Goal: Task Accomplishment & Management: Complete application form

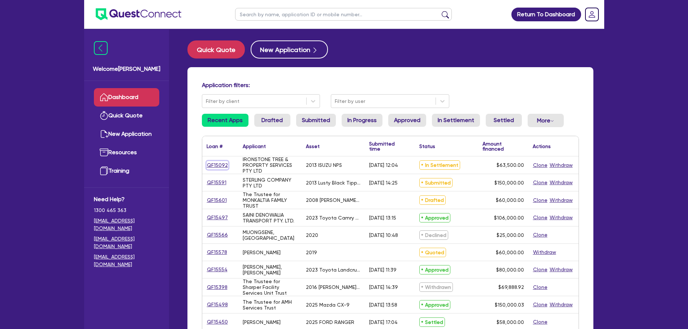
click at [222, 165] on link "QF15092" at bounding box center [217, 165] width 22 height 8
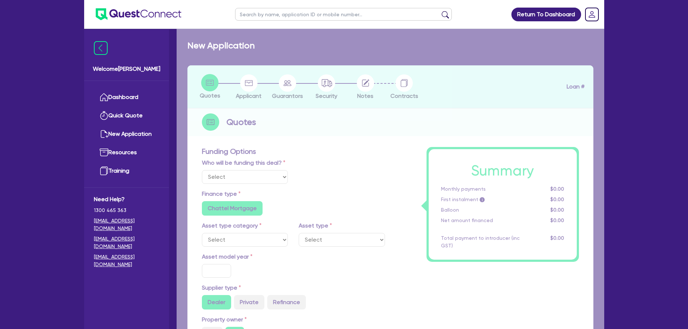
select select "Quest Finance - Own Book"
select select "CARS_AND_LIGHT_TRUCKS"
type input "2013"
radio input "false"
radio input "true"
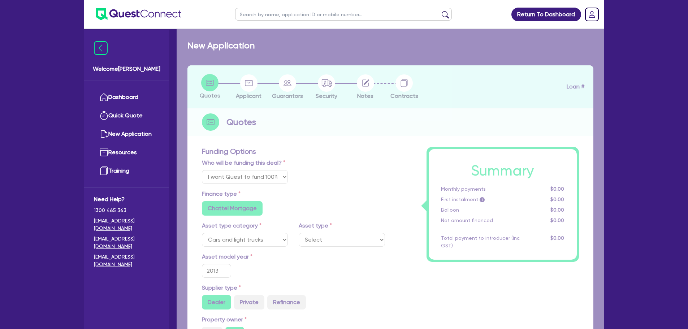
type input "71,000"
type input "7,500"
type input "9.5"
type input "6,032.5"
type input "17.95"
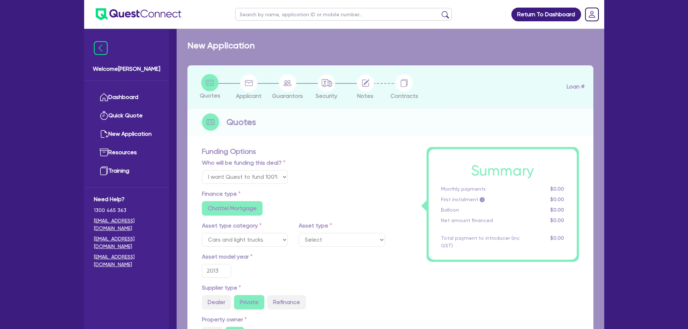
select select "LIGHT_TRUCKS"
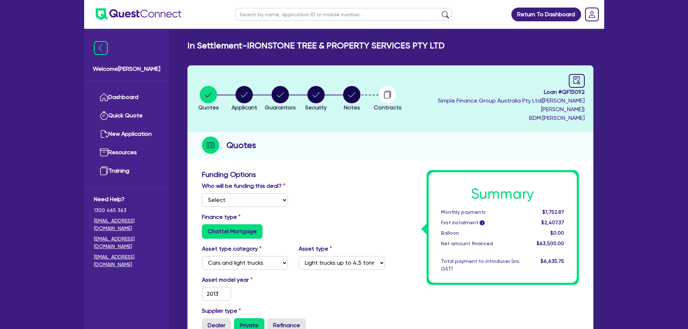
click at [232, 86] on li "Applicant" at bounding box center [244, 98] width 36 height 25
click at [248, 88] on circle "button" at bounding box center [243, 94] width 17 height 17
select select "COMPANY"
select select "FORESTRY"
select select "LOGGING"
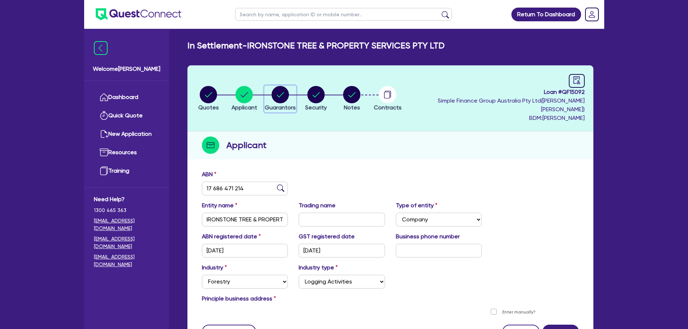
click at [289, 98] on icon "button" at bounding box center [279, 94] width 17 height 17
select select "MR"
select select "QLD"
select select "SINGLE"
select select "CASH"
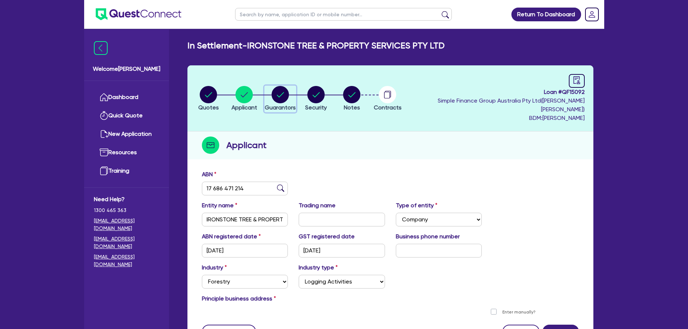
select select "VEHICLE"
select select "EQUIPMENT"
select select "HOUSEHOLD_PERSONAL"
select select "VEHICLE_LOAN"
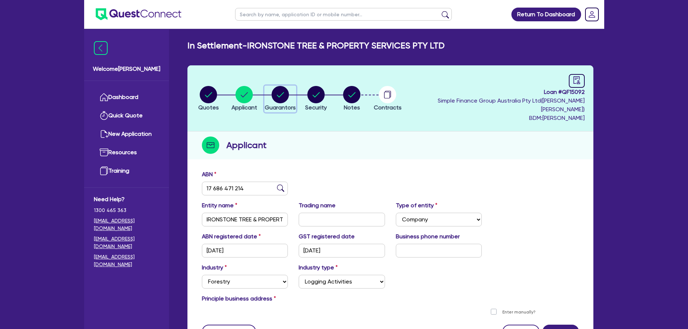
select select "VEHICLE_LOAN"
select select "MR"
select select "QLD"
select select "MARRIED"
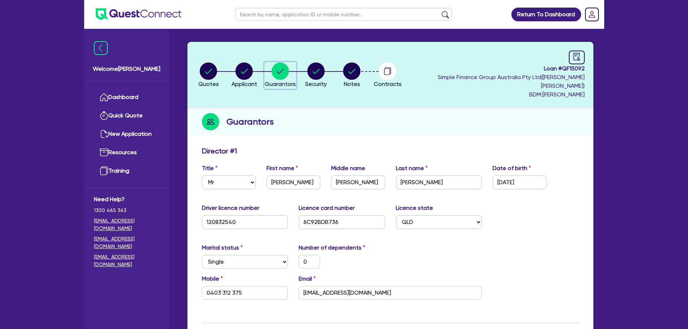
scroll to position [36, 0]
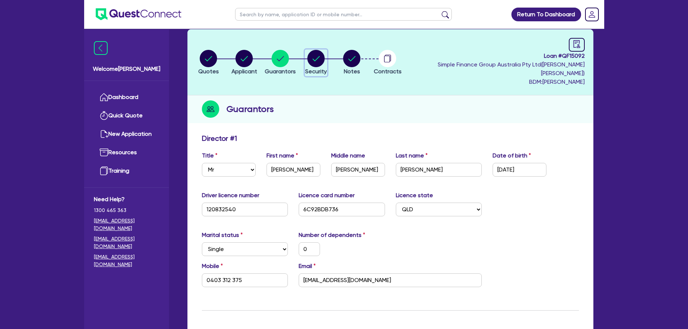
click at [324, 57] on circle "button" at bounding box center [315, 58] width 17 height 17
select select "CARS_AND_LIGHT_TRUCKS"
select select "LIGHT_TRUCKS"
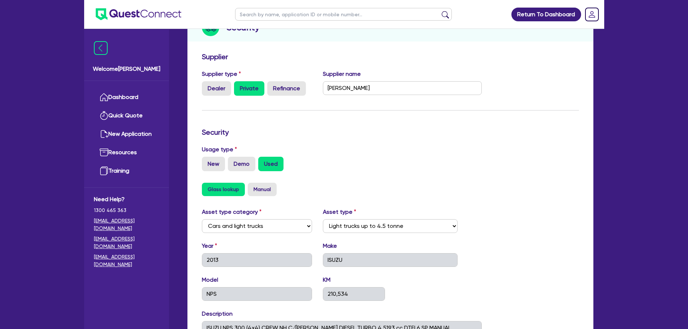
scroll to position [53, 0]
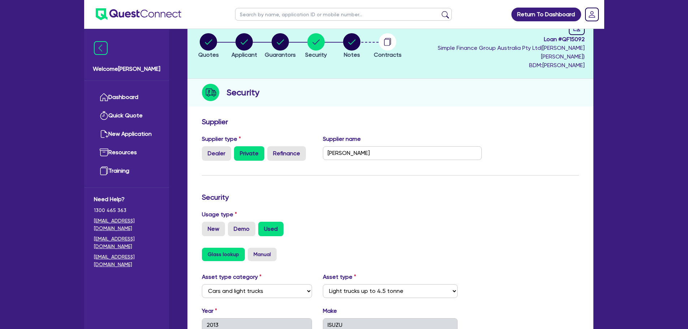
click at [369, 42] on li "Notes" at bounding box center [352, 45] width 36 height 25
click at [360, 42] on circle "button" at bounding box center [351, 41] width 17 height 17
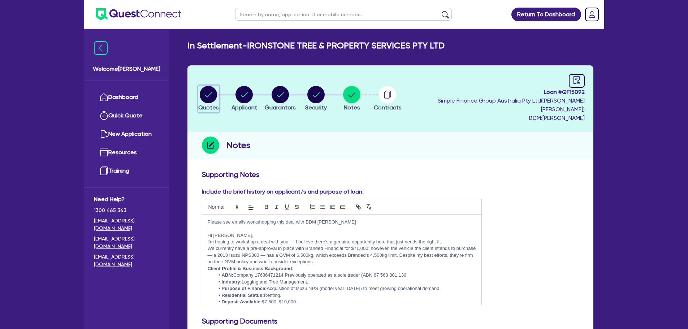
click at [212, 89] on circle "button" at bounding box center [208, 94] width 17 height 17
select select "Quest Finance - Own Book"
select select "CARS_AND_LIGHT_TRUCKS"
select select "LIGHT_TRUCKS"
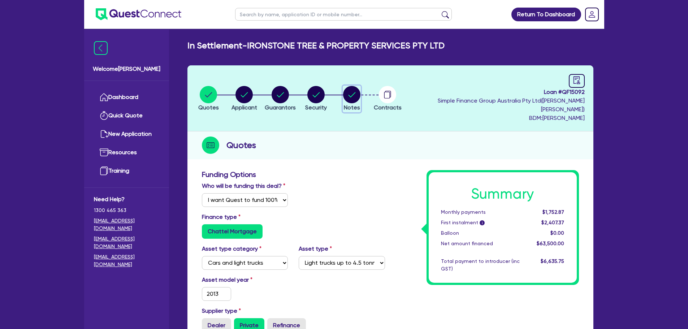
click at [360, 90] on circle "button" at bounding box center [351, 94] width 17 height 17
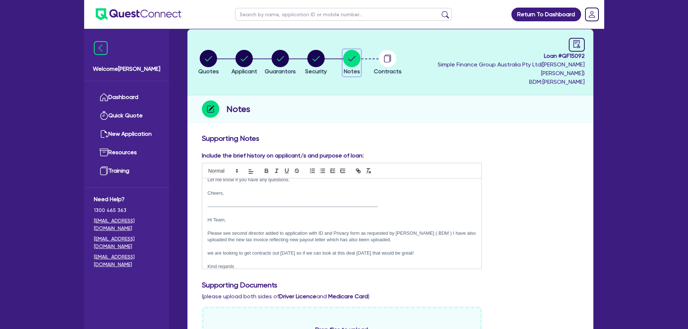
scroll to position [544, 0]
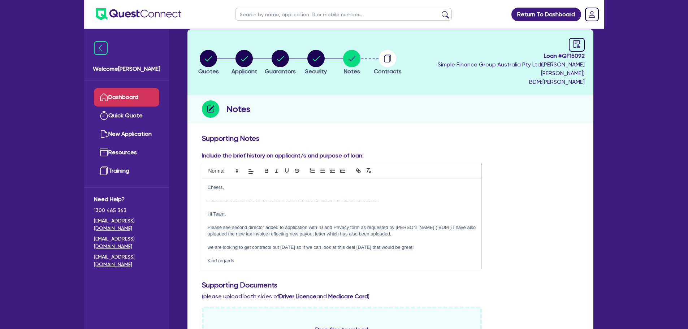
click at [143, 99] on link "Dashboard" at bounding box center [126, 97] width 65 height 18
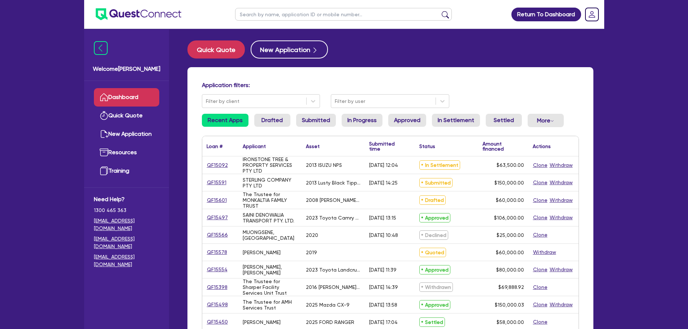
click at [216, 164] on link "QF15092" at bounding box center [217, 165] width 22 height 8
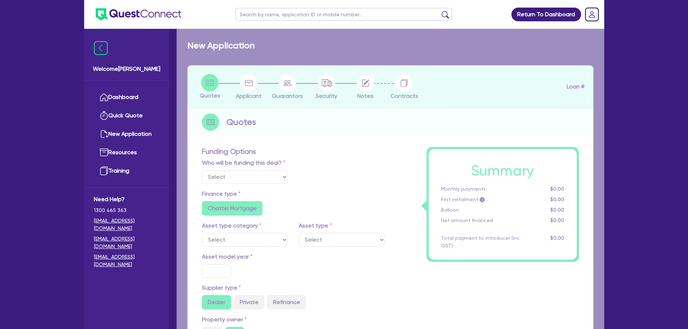
select select "Quest Finance - Own Book"
select select "CARS_AND_LIGHT_TRUCKS"
type input "2013"
radio input "false"
radio input "true"
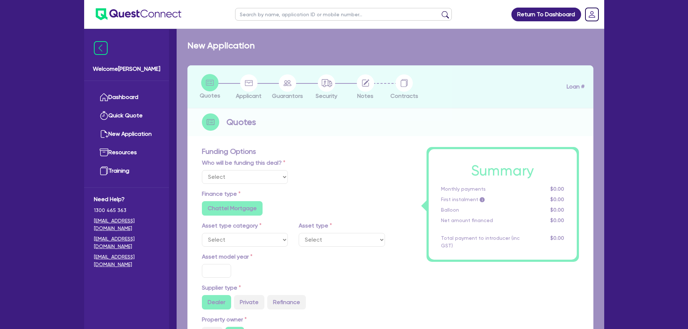
type input "71,000"
type input "7,500"
type input "9.5"
type input "6,032.5"
type input "17.95"
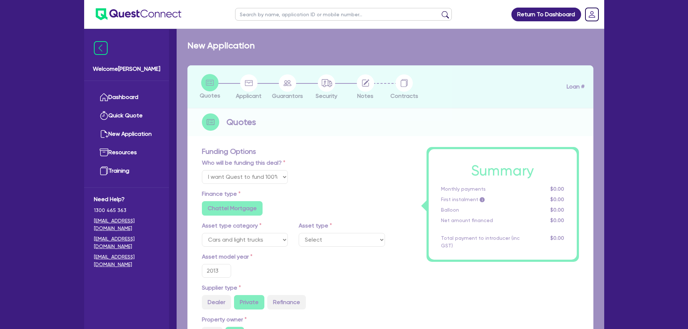
select select "LIGHT_TRUCKS"
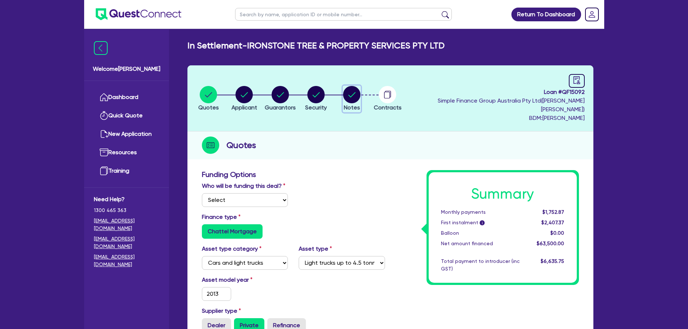
click at [360, 86] on circle "button" at bounding box center [351, 94] width 17 height 17
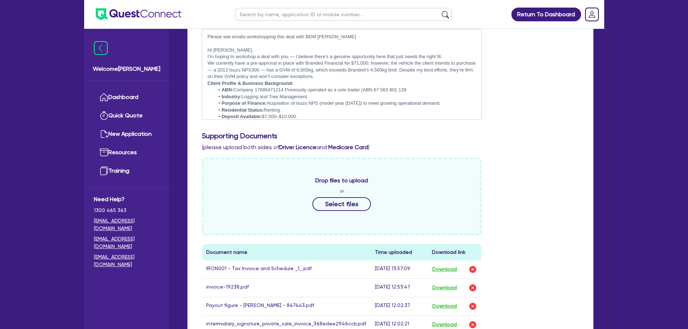
scroll to position [289, 0]
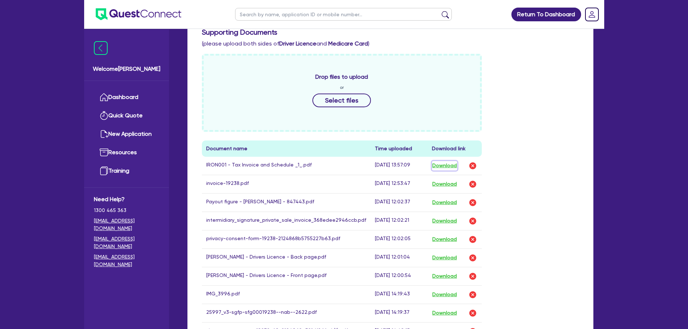
click at [441, 161] on button "Download" at bounding box center [444, 165] width 25 height 9
click at [106, 82] on ul "Dashboard Quick Quote New Application Ref Company Ref Salesperson Resources Tra…" at bounding box center [126, 134] width 85 height 106
click at [113, 93] on link "Dashboard" at bounding box center [126, 97] width 65 height 18
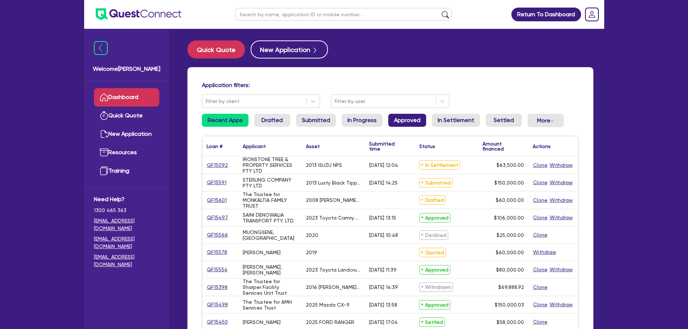
click at [394, 118] on link "Approved" at bounding box center [407, 120] width 38 height 13
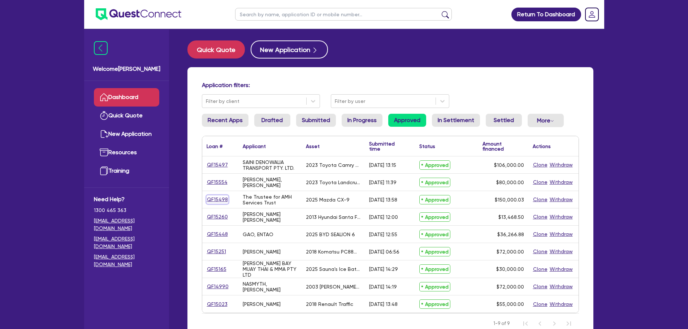
click at [214, 198] on link "QF15498" at bounding box center [217, 199] width 22 height 8
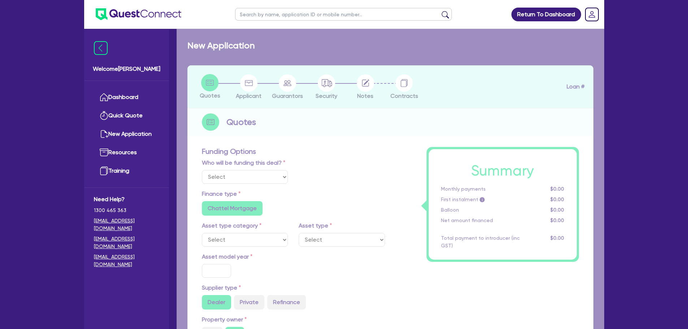
select select "Quest Finance - Own Book"
select select "CARS_AND_LIGHT_TRUCKS"
type input "2025"
radio input "false"
radio input "true"
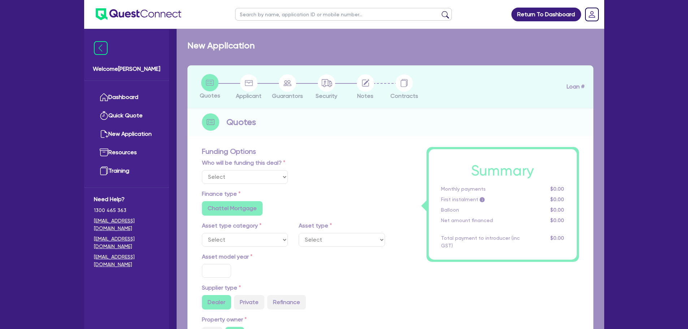
radio input "true"
type input "171,566.15"
type input "21,566.12"
type input "4"
type input "6,000"
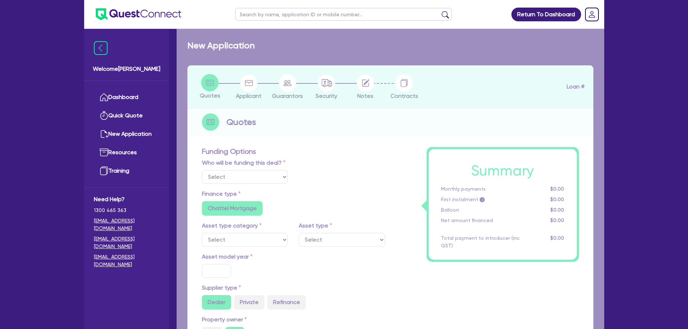
radio input "true"
type input "17.95"
select select "PASSENGER_VEHICLES"
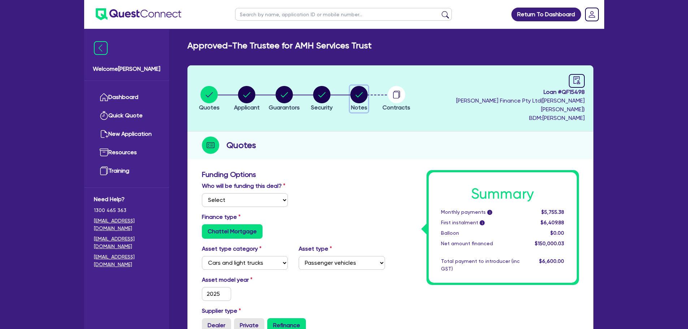
click at [367, 93] on circle "button" at bounding box center [358, 94] width 17 height 17
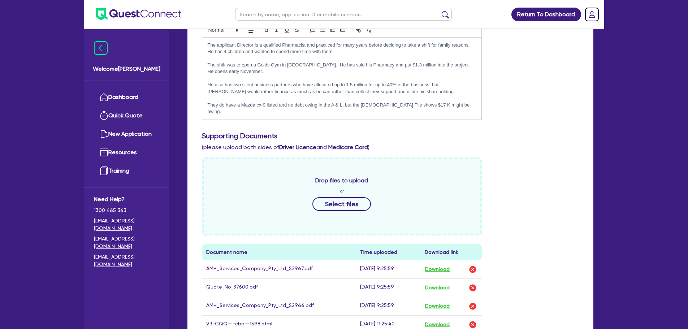
scroll to position [253, 0]
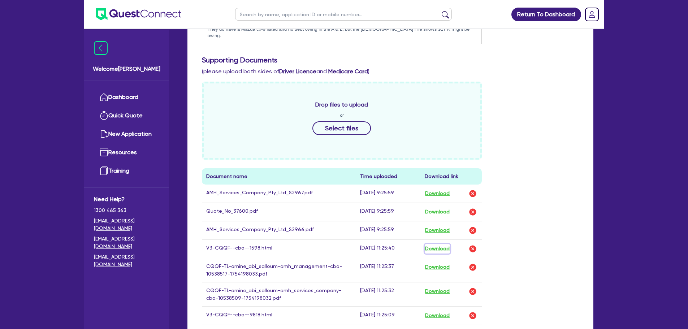
click at [436, 244] on button "Download" at bounding box center [436, 248] width 25 height 9
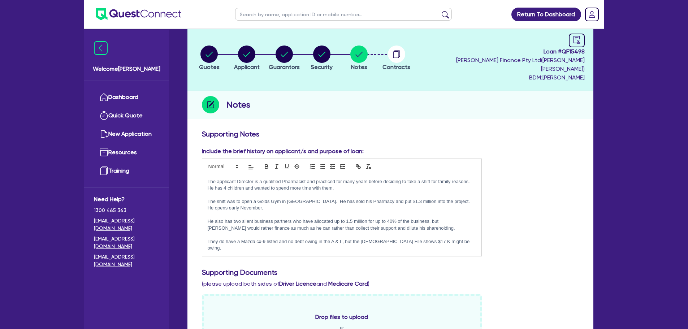
scroll to position [0, 0]
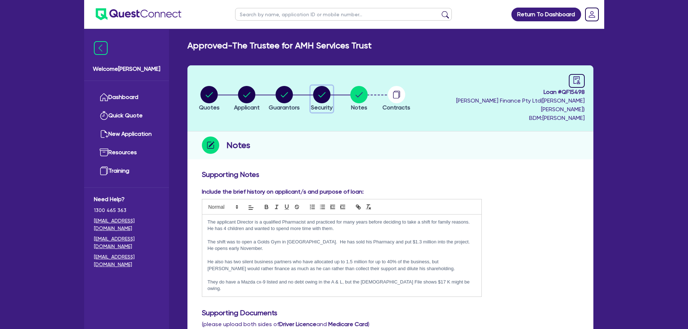
click at [332, 97] on div "button" at bounding box center [322, 94] width 22 height 17
select select "CARS_AND_LIGHT_TRUCKS"
select select "PASSENGER_VEHICLES"
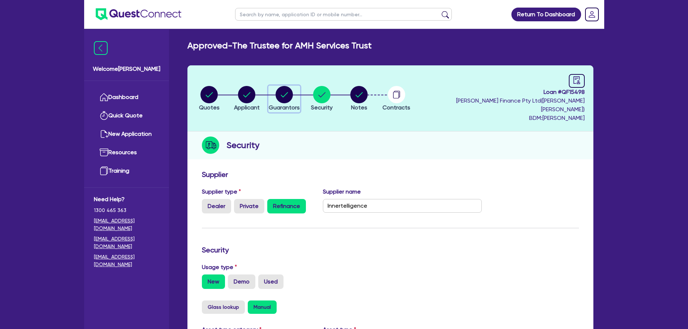
click at [284, 104] on span "Guarantors" at bounding box center [284, 107] width 31 height 7
select select "MR"
select select "[GEOGRAPHIC_DATA]"
select select "MARRIED"
select select "PROPERTY"
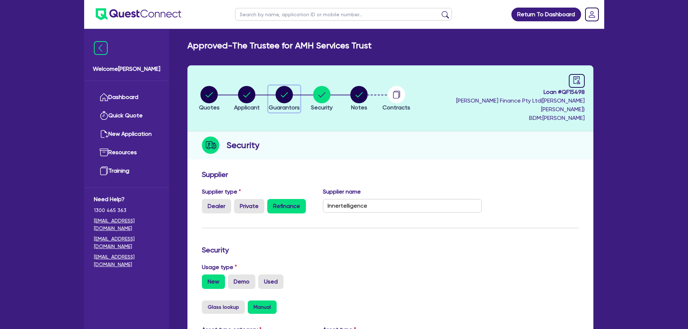
select select "CASH"
select select "VEHICLE"
select select "HOUSEHOLD_PERSONAL"
select select "CASH"
select select "OTHER"
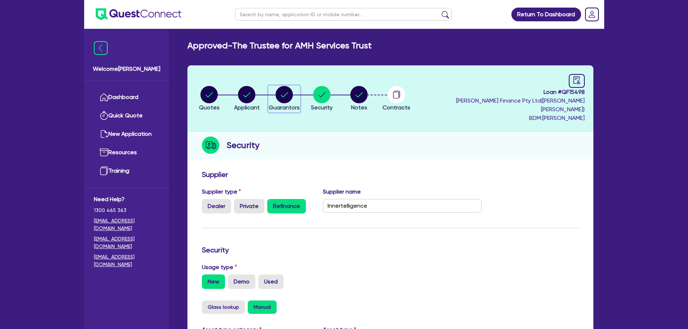
select select "MORTGAGE"
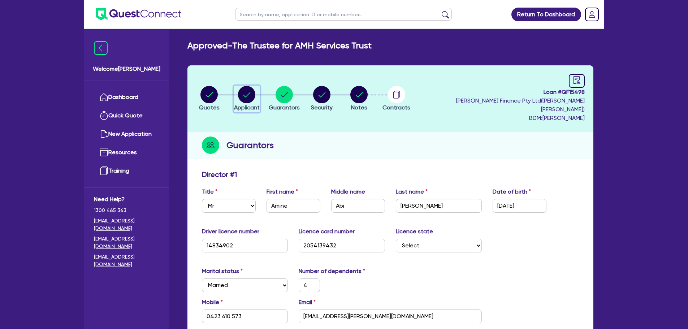
click at [254, 93] on circle "button" at bounding box center [246, 94] width 17 height 17
select select "TRUST"
select select "COMPANY"
select select "ARTS_RECREATION"
select select "GYMS"
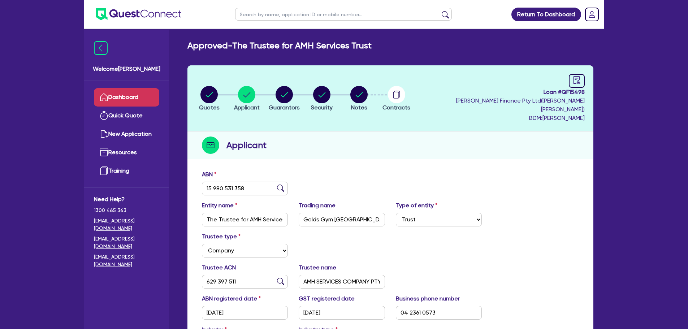
click at [131, 92] on link "Dashboard" at bounding box center [126, 97] width 65 height 18
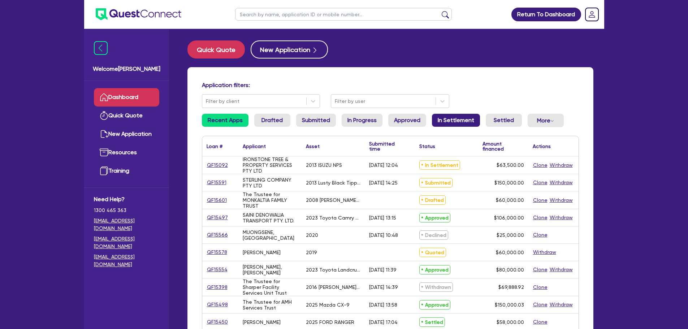
click at [444, 119] on link "In Settlement" at bounding box center [456, 120] width 48 height 13
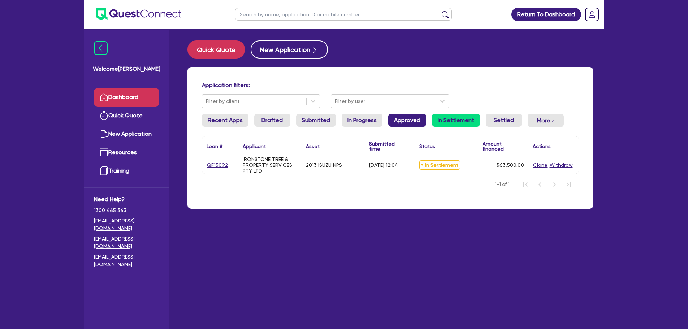
click at [411, 119] on link "Approved" at bounding box center [407, 120] width 38 height 13
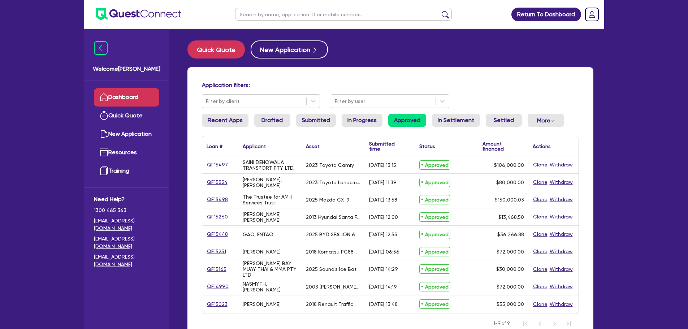
click at [138, 100] on link "Dashboard" at bounding box center [126, 97] width 65 height 18
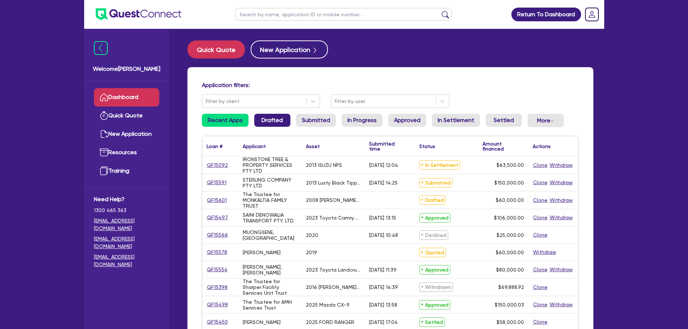
click at [273, 119] on link "Drafted" at bounding box center [272, 120] width 36 height 13
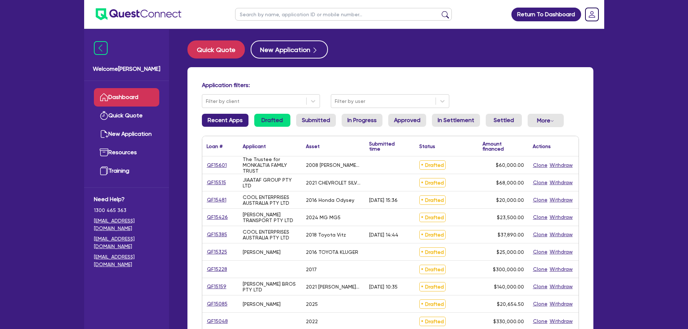
click at [223, 122] on link "Recent Apps" at bounding box center [225, 120] width 47 height 13
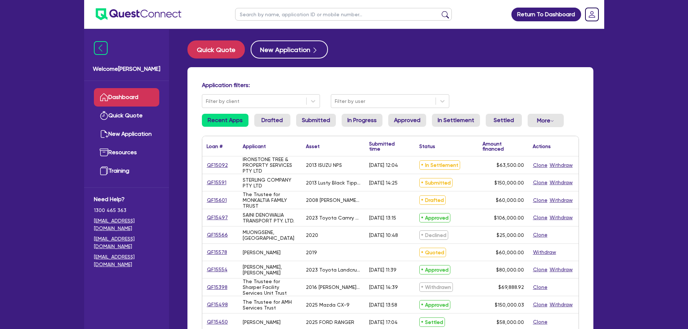
scroll to position [36, 0]
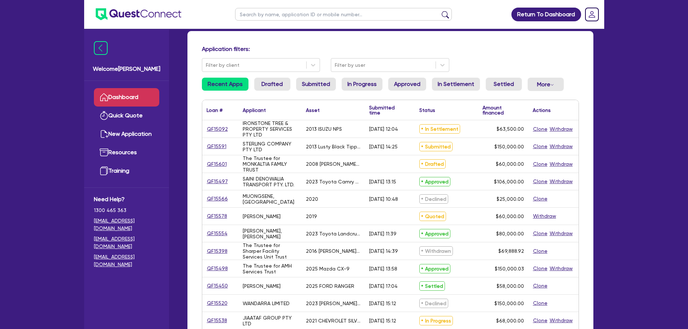
click at [125, 100] on link "Dashboard" at bounding box center [126, 97] width 65 height 18
click at [127, 109] on link "Quick Quote" at bounding box center [126, 115] width 65 height 18
select select "Other"
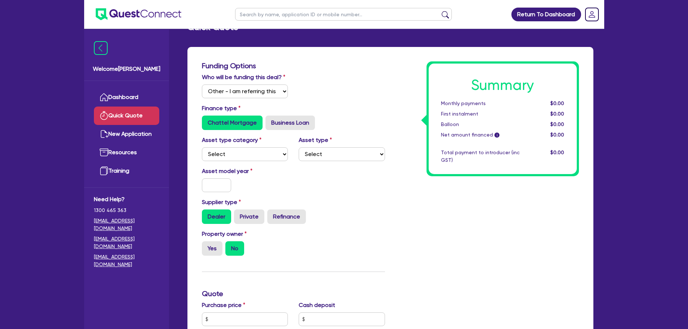
scroll to position [144, 0]
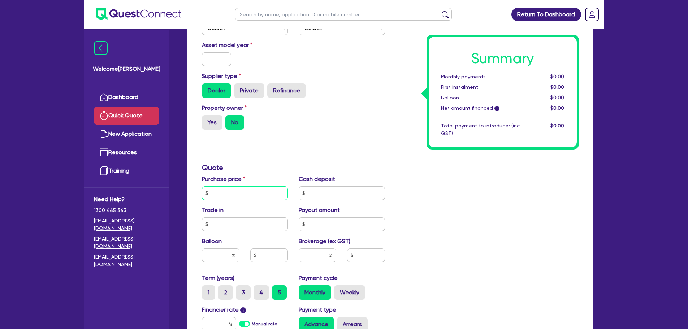
drag, startPoint x: 238, startPoint y: 193, endPoint x: 240, endPoint y: 187, distance: 5.6
click at [239, 192] on input "text" at bounding box center [245, 193] width 86 height 14
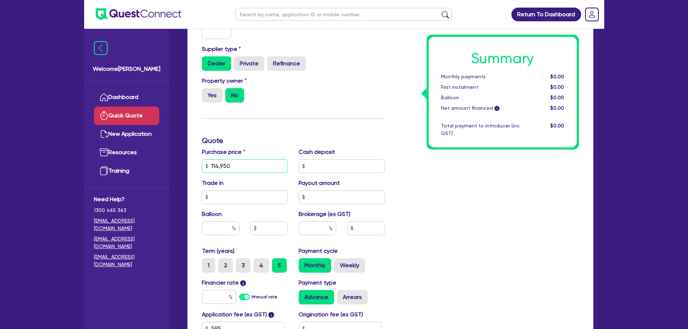
scroll to position [217, 0]
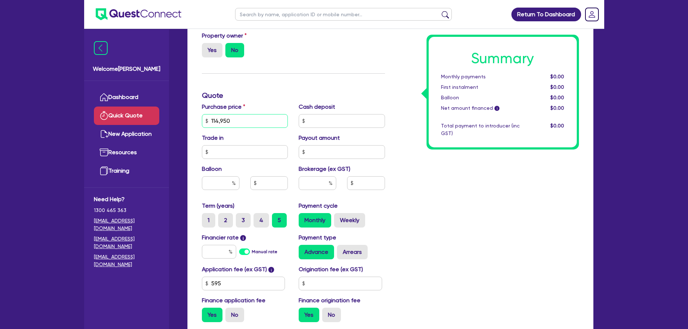
type input "114,950"
click at [252, 253] on label "Manual rate" at bounding box center [265, 251] width 26 height 6
click at [0, 0] on input "Manual rate" at bounding box center [0, 0] width 0 height 0
type input "17.95"
click at [324, 185] on input "text" at bounding box center [317, 183] width 38 height 14
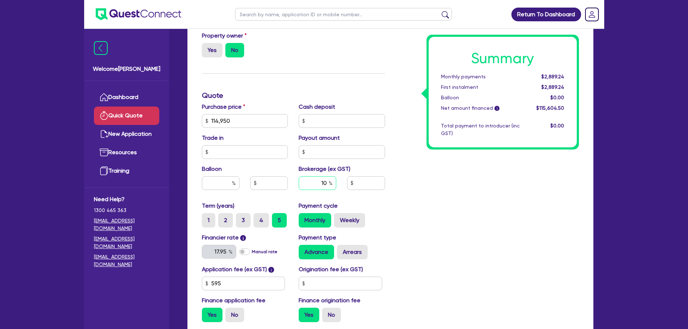
type input "10"
type input "11,560.45"
click at [323, 130] on div "Purchase price 114,950 Cash deposit Trade in Payout amount Balloon Brokerage (e…" at bounding box center [293, 152] width 194 height 99
click at [324, 119] on input "text" at bounding box center [341, 121] width 86 height 14
type input "3"
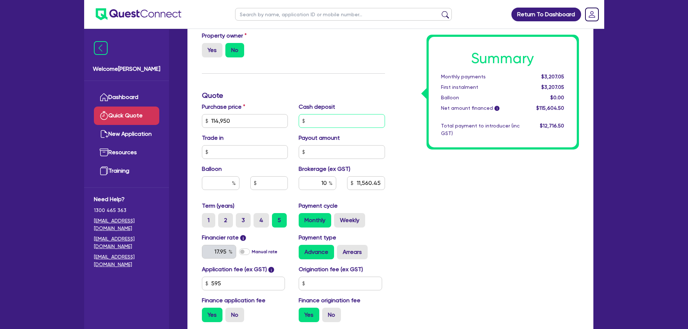
type input "11,560.45"
type input "30"
type input "11,560.45"
type input "300"
type input "11,560.45"
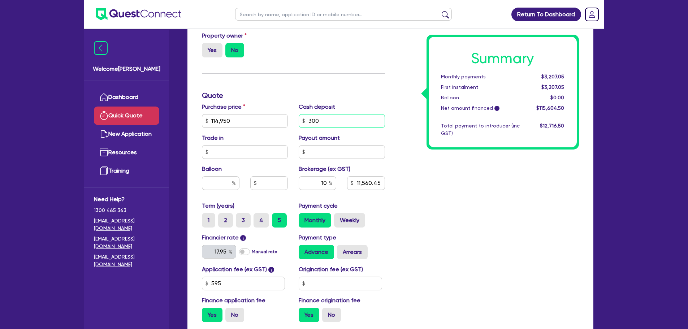
type input "3,000"
type input "11,560.45"
type input "30,000"
type input "11,560.45"
type input "30,000"
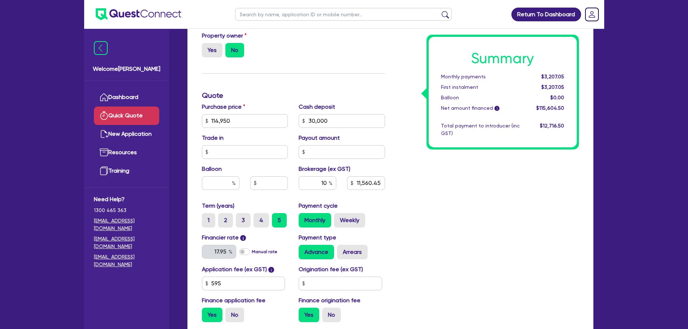
click at [441, 175] on div "Summary Monthly payments $3,207.05 First instalment $3,207.05 Balloon $0.00 Net…" at bounding box center [487, 95] width 194 height 465
type input "8,560.45"
click at [328, 182] on input "10" at bounding box center [317, 183] width 38 height 14
type input "1"
type input "8,560.45"
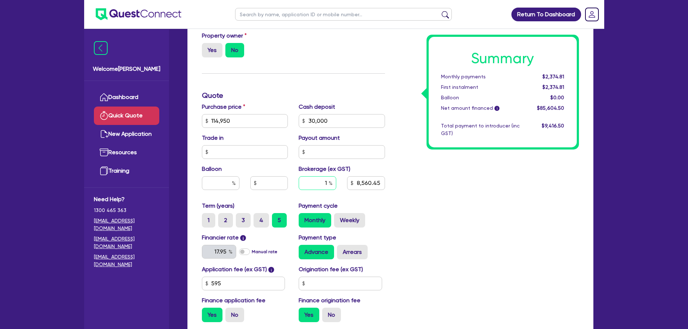
type input "8,560.45"
type input "7"
type input "8,560.45"
type input "7"
click at [421, 212] on div "Summary Monthly payments Calculating... First instalment Calculating... Balloon…" at bounding box center [487, 95] width 194 height 465
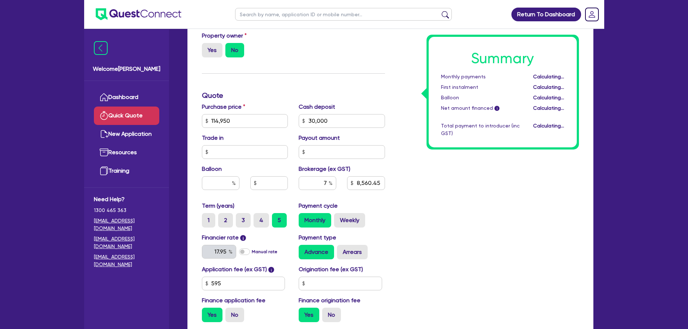
type input "5,992.32"
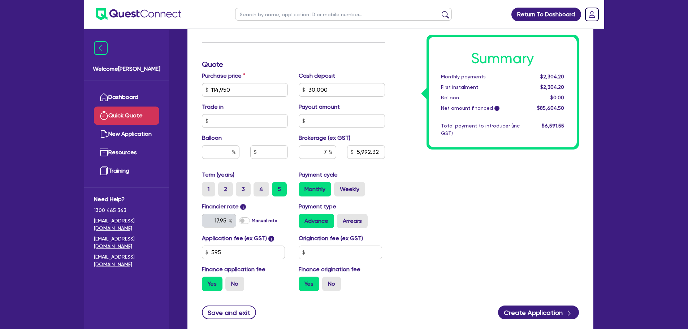
scroll to position [260, 0]
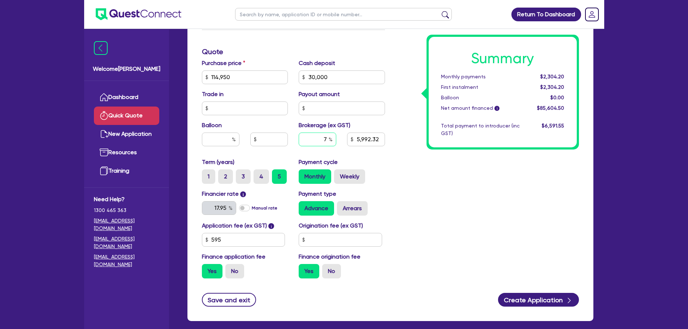
click at [325, 136] on input "7" at bounding box center [317, 139] width 38 height 14
type input "1"
type input "5,992.32"
type input "10"
type input "5,992.32"
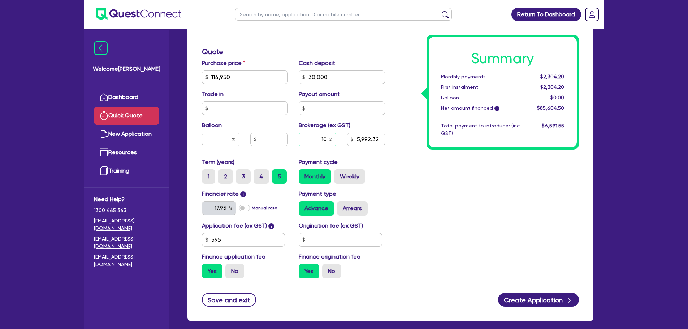
type input "10"
click at [437, 190] on div "Summary Monthly payments Calculating... First instalment Calculating... Balloon…" at bounding box center [487, 52] width 194 height 465
type input "8,560.45"
click at [138, 94] on link "Dashboard" at bounding box center [126, 97] width 65 height 18
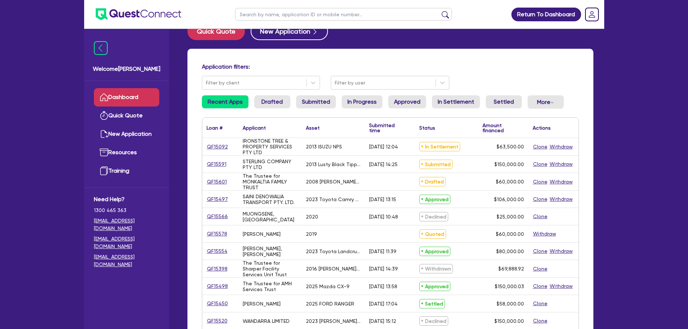
scroll to position [36, 0]
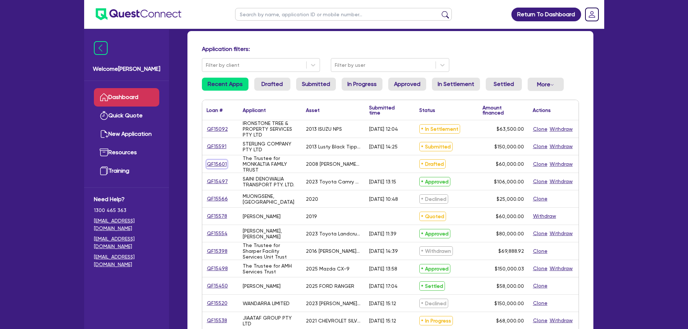
click at [219, 164] on link "QF15601" at bounding box center [216, 164] width 21 height 8
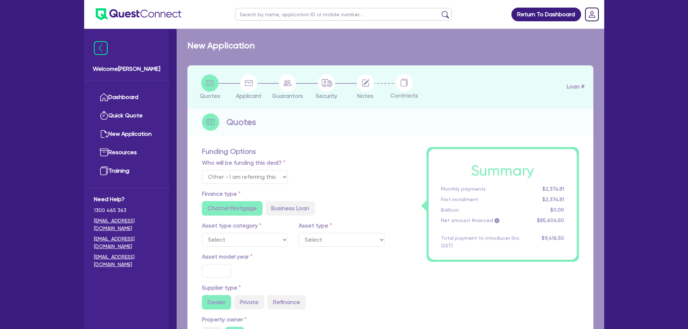
select select "Quest Finance - Own Book"
select select "PRIMARY_ASSETS"
type input "2008"
radio input "false"
radio input "true"
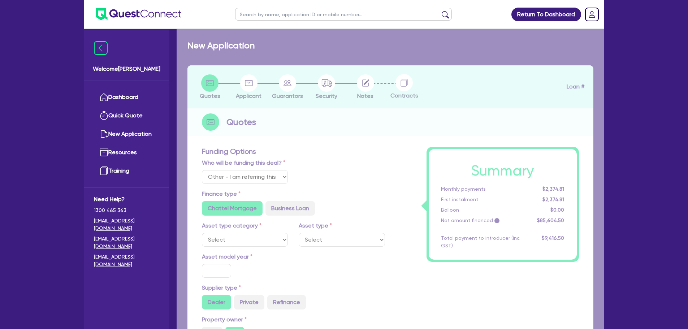
radio input "true"
type input "60,000"
type input "3"
type input "1,800"
radio input "true"
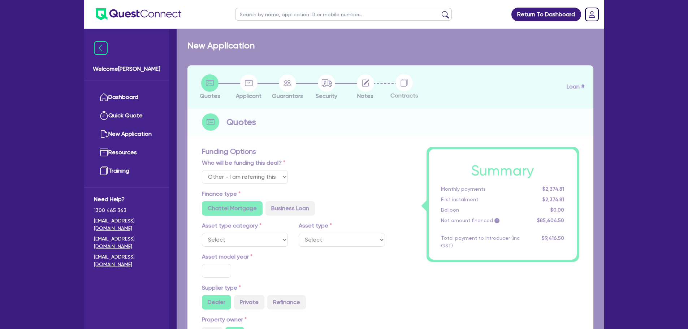
type input "200"
radio input "true"
select select "TRAILERS"
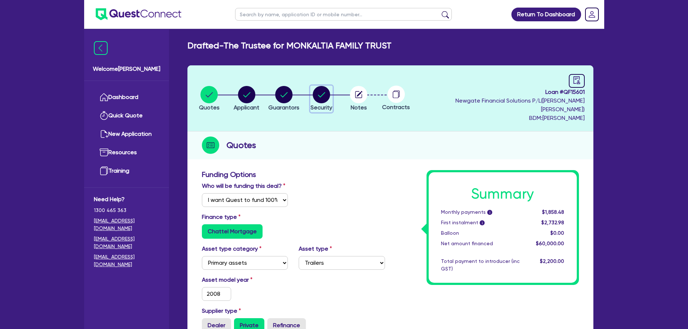
click at [330, 95] on circle "button" at bounding box center [321, 94] width 17 height 17
select select "PRIMARY_ASSETS"
select select "TRAILERS"
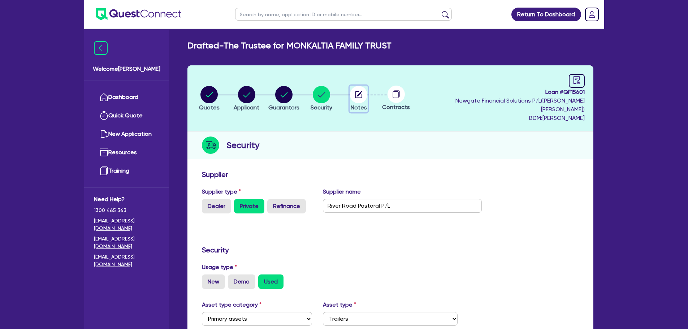
click at [367, 89] on circle "button" at bounding box center [358, 94] width 17 height 17
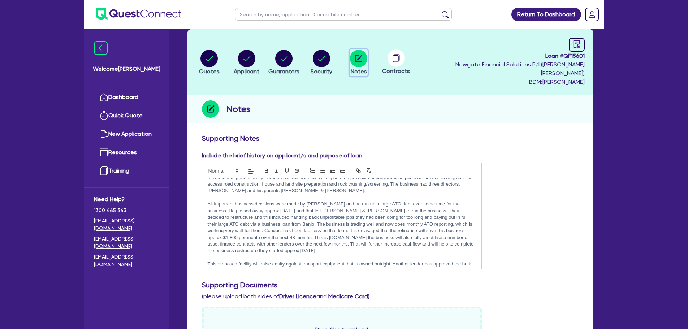
scroll to position [31, 0]
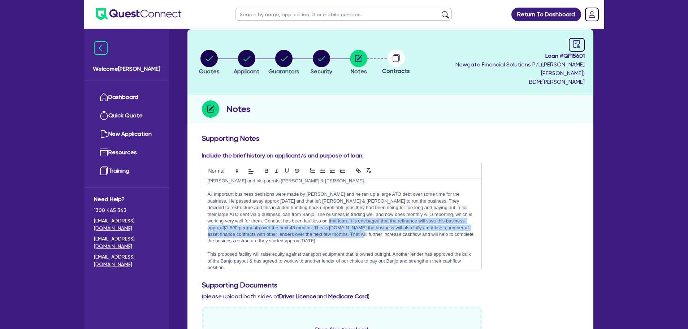
drag, startPoint x: 318, startPoint y: 207, endPoint x: 363, endPoint y: 220, distance: 47.0
click at [363, 220] on p "All important business decisions were made by John and he ran up a large ATO de…" at bounding box center [342, 217] width 269 height 53
click at [341, 220] on p "All important business decisions were made by John and he ran up a large ATO de…" at bounding box center [342, 217] width 269 height 53
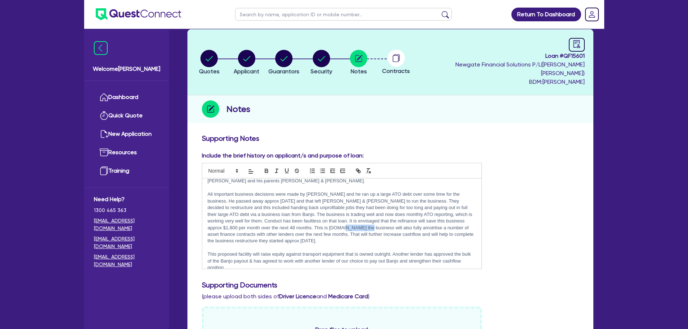
drag, startPoint x: 341, startPoint y: 210, endPoint x: 362, endPoint y: 209, distance: 21.0
click at [362, 209] on p "All important business decisions were made by John and he ran up a large ATO de…" at bounding box center [342, 217] width 269 height 53
click at [365, 221] on p "All important business decisions were made by John and he ran up a large ATO de…" at bounding box center [342, 217] width 269 height 53
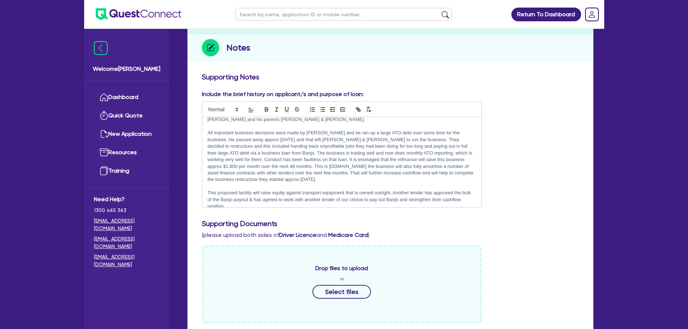
scroll to position [108, 0]
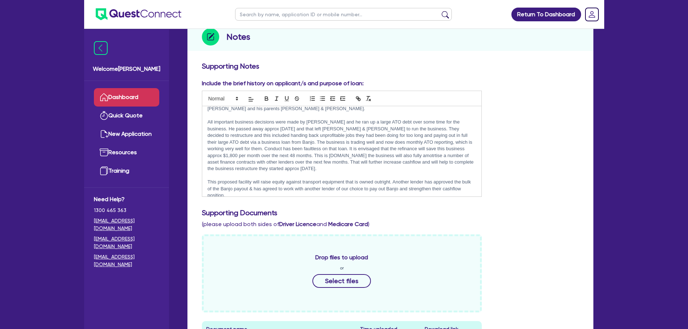
click at [134, 99] on link "Dashboard" at bounding box center [126, 97] width 65 height 18
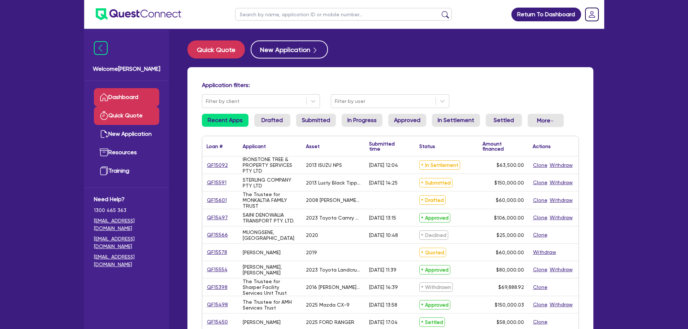
click at [135, 120] on link "Quick Quote" at bounding box center [126, 115] width 65 height 18
select select "Other"
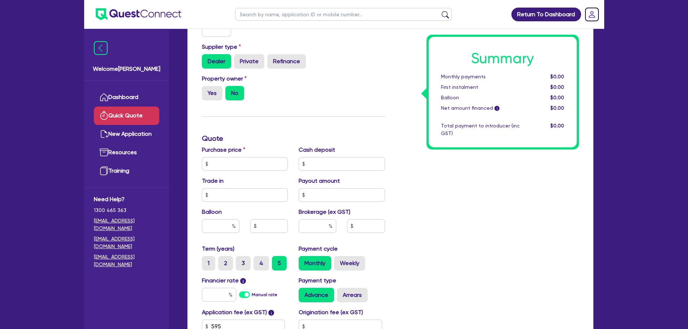
scroll to position [217, 0]
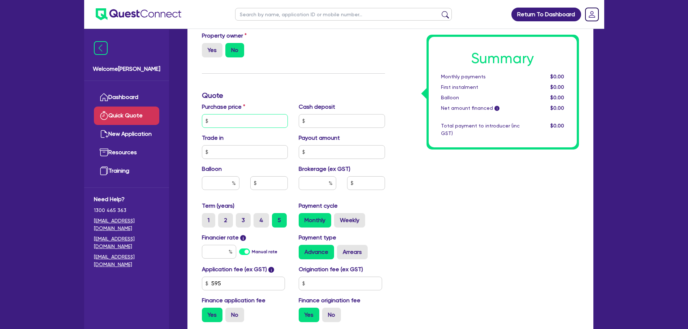
click at [249, 118] on input "text" at bounding box center [245, 121] width 86 height 14
click at [276, 123] on input "text" at bounding box center [245, 121] width 86 height 14
click at [284, 114] on input "text" at bounding box center [245, 121] width 86 height 14
click at [273, 122] on input "text" at bounding box center [245, 121] width 86 height 14
type input "114,950"
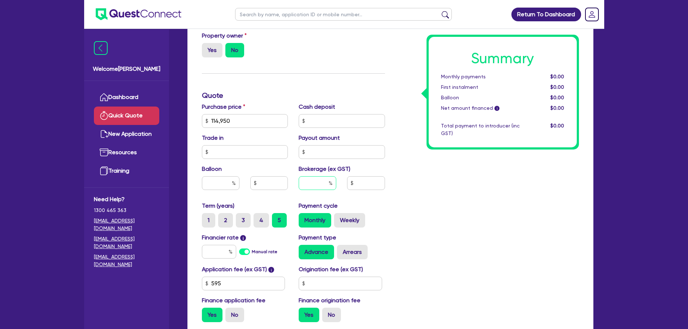
click at [319, 180] on input "text" at bounding box center [317, 183] width 38 height 14
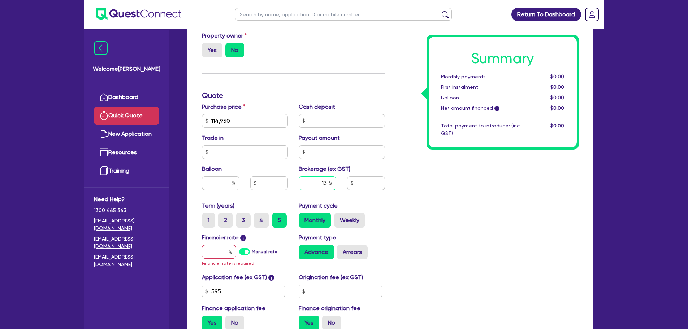
type input "13"
click at [432, 205] on div "Summary Monthly payments $0.00 First instalment $0.00 Balloon $0.00 Net amount …" at bounding box center [487, 99] width 194 height 472
click at [252, 254] on label "Manual rate" at bounding box center [265, 251] width 26 height 6
click at [0, 0] on input "Manual rate" at bounding box center [0, 0] width 0 height 0
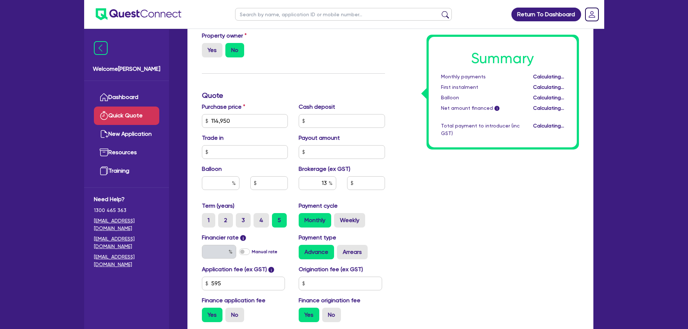
type input "15,028.59"
type input "17.95"
click at [348, 123] on input "text" at bounding box center [341, 121] width 86 height 14
type input "4"
type input "15,028.59"
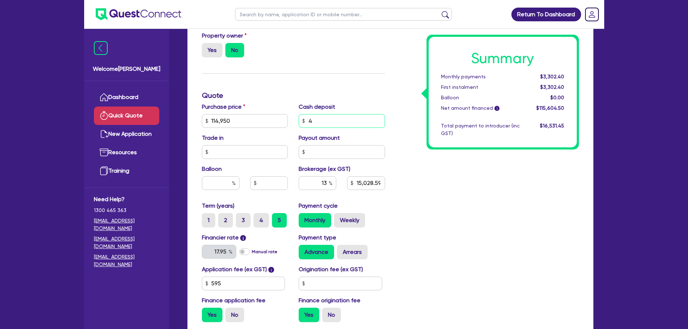
type input "40"
type input "15,028.59"
type input "400"
type input "15,028.59"
type input "4,000"
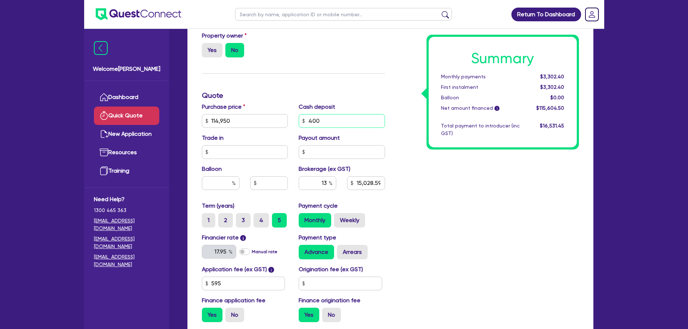
type input "15,028.59"
type input "40,000"
type input "15,028.59"
type input "40,000"
click at [407, 196] on div "Summary Monthly payments $3,302.40 First instalment $3,302.40 Balloon $0.00 Net…" at bounding box center [487, 95] width 194 height 465
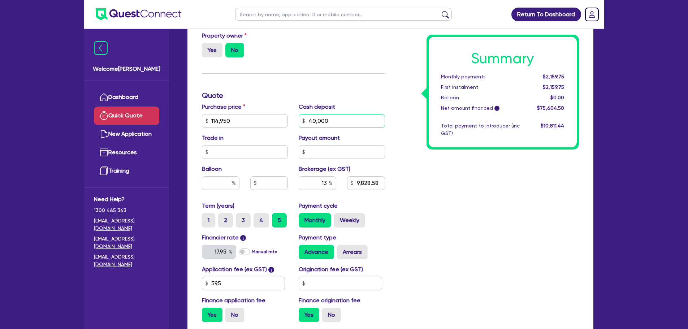
click at [313, 122] on input "40,000" at bounding box center [341, 121] width 86 height 14
click at [323, 184] on input "13" at bounding box center [317, 183] width 38 height 14
type input "9,828.58"
click at [326, 183] on input "13" at bounding box center [317, 183] width 38 height 14
type input "1"
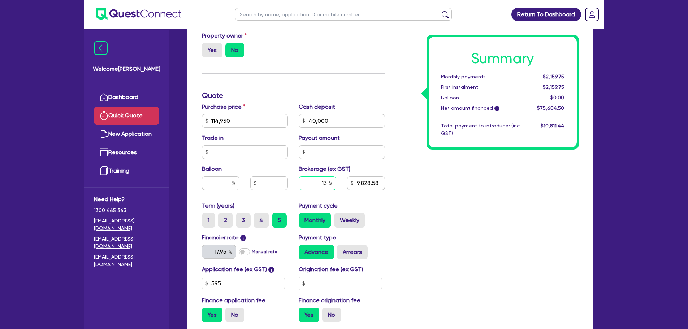
type input "9,828.58"
type input "10"
type input "9,828.58"
type input "10"
click at [406, 194] on div "Summary Monthly payments $2,159.75 First instalment $2,159.75 Balloon $0.00 Net…" at bounding box center [487, 95] width 194 height 465
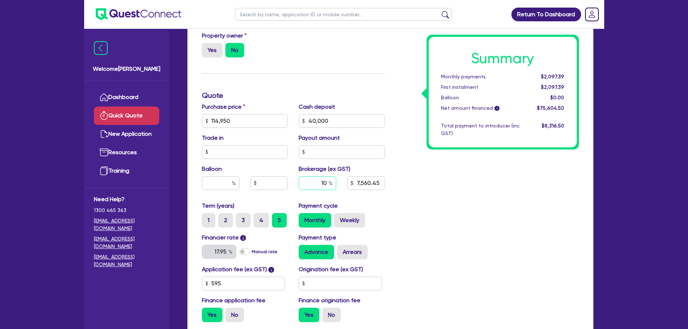
click at [327, 185] on input "10" at bounding box center [317, 183] width 38 height 14
click at [314, 121] on input "40,000" at bounding box center [341, 121] width 86 height 14
type input "7,560.45"
type input "4,000"
type input "7,560.45"
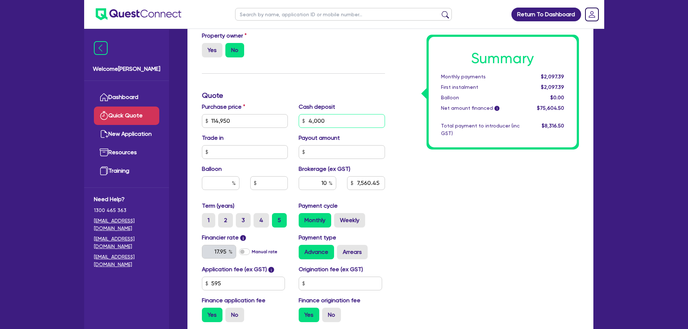
type input "42,000"
type input "7,560.45"
type input "42,000"
type input "7,360.45"
click at [424, 207] on div "Summary Monthly payments Calculating... First instalment Calculating... Balloon…" at bounding box center [487, 95] width 194 height 465
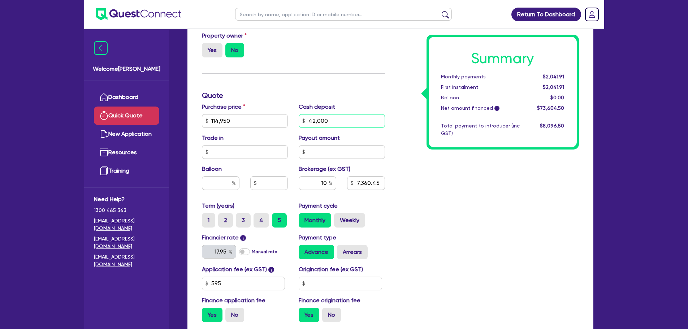
click at [313, 122] on input "42,000" at bounding box center [341, 121] width 86 height 14
type input "4,000"
type input "7,360.45"
type input "45,000"
type input "7,360.45"
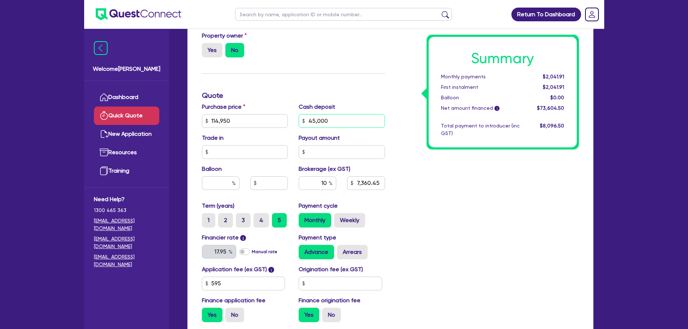
type input "45,000"
type input "7,060.45"
click at [400, 154] on div "Summary Monthly payments $2,041.91 First instalment $2,041.91 Balloon $0.00 Net…" at bounding box center [487, 95] width 194 height 465
click at [314, 120] on input "45,000" at bounding box center [341, 121] width 86 height 14
type input "4,000"
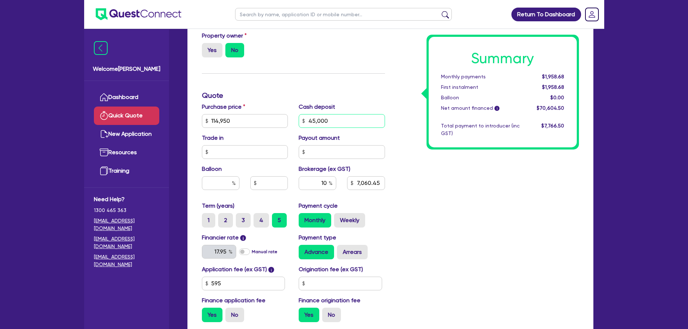
type input "7,060.45"
type input "47,000"
type input "7,060.45"
type input "4,000"
type input "7,060.45"
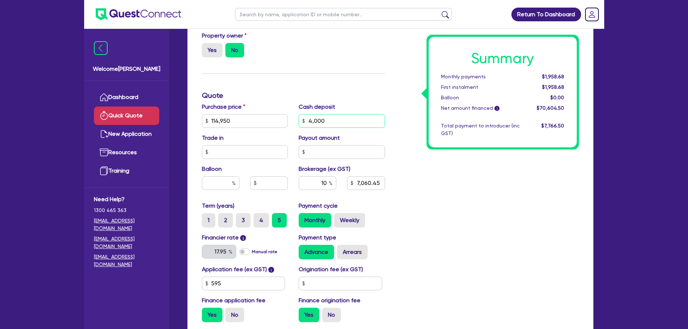
type input "48,000"
type input "7,060.45"
type input "48,000"
type input "6,760.45"
click at [430, 170] on div "Summary Monthly payments $1,958.68 First instalment $1,958.68 Balloon $0.00 Net…" at bounding box center [487, 95] width 194 height 465
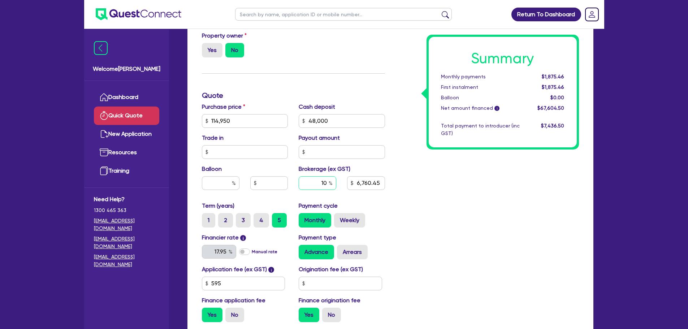
click at [327, 183] on input "10" at bounding box center [317, 183] width 38 height 14
type input "1"
type input "6,760.45"
type input "13"
type input "6,760.45"
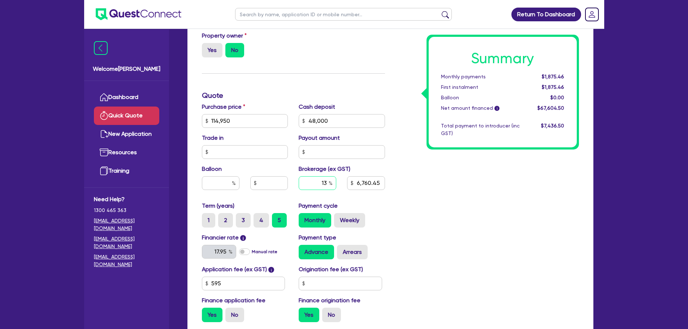
type input "13"
click at [428, 242] on div "Summary Monthly payments $1,875.46 First instalment $1,875.46 Balloon $0.00 Net…" at bounding box center [487, 95] width 194 height 465
type input "8,788.58"
click at [312, 117] on input "48,000" at bounding box center [341, 121] width 86 height 14
click at [315, 118] on input "48,000" at bounding box center [341, 121] width 86 height 14
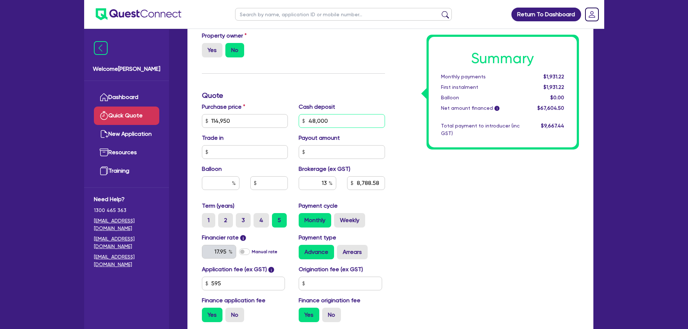
type input "4,000"
type input "8,788.58"
type input "45,000"
type input "8,788.58"
type input "45,000"
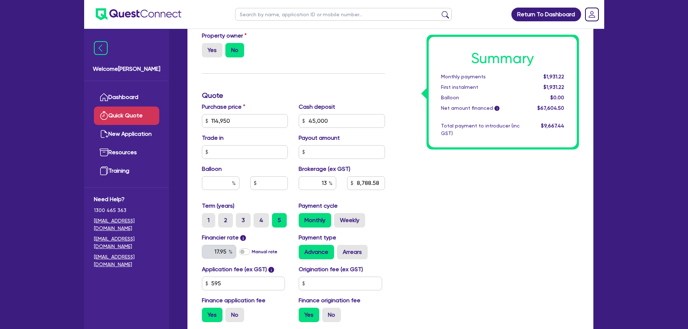
click at [418, 220] on div "Summary Monthly payments $1,931.22 First instalment $1,931.22 Balloon $0.00 Net…" at bounding box center [487, 95] width 194 height 465
type input "9,178.58"
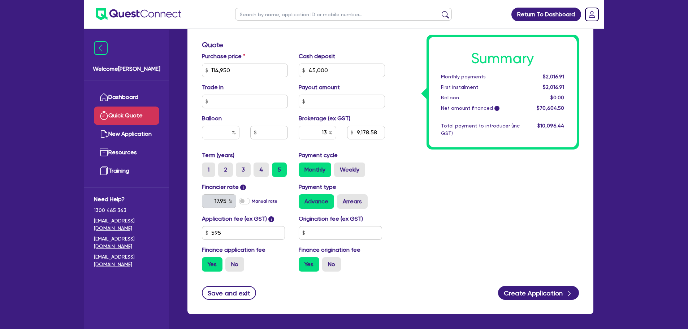
scroll to position [270, 0]
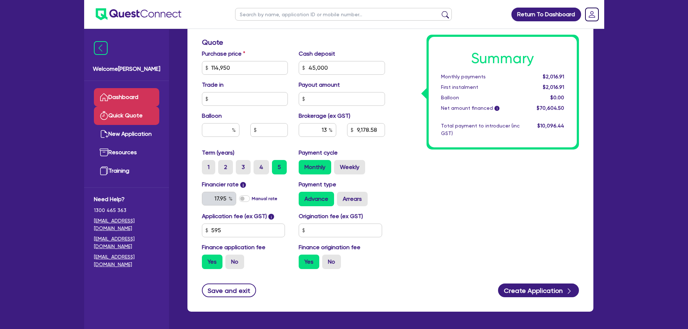
click at [118, 92] on link "Dashboard" at bounding box center [126, 97] width 65 height 18
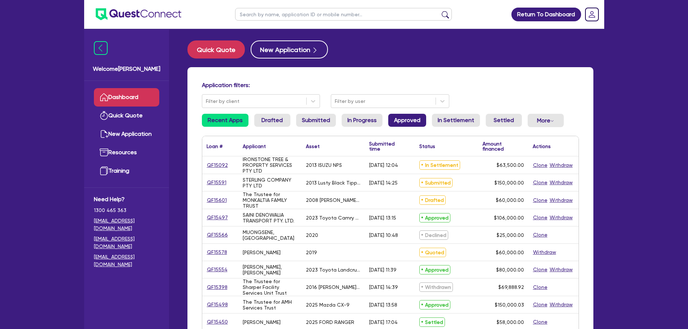
click at [398, 119] on link "Approved" at bounding box center [407, 120] width 38 height 13
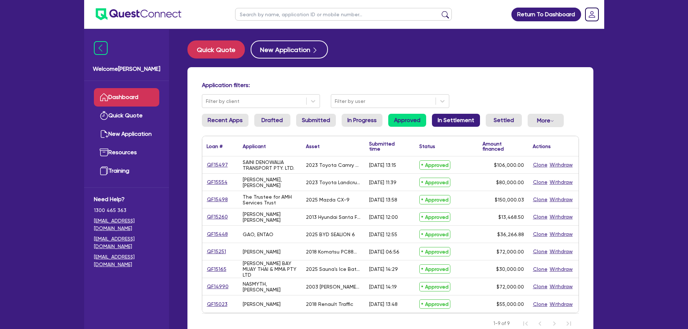
click at [458, 119] on link "In Settlement" at bounding box center [456, 120] width 48 height 13
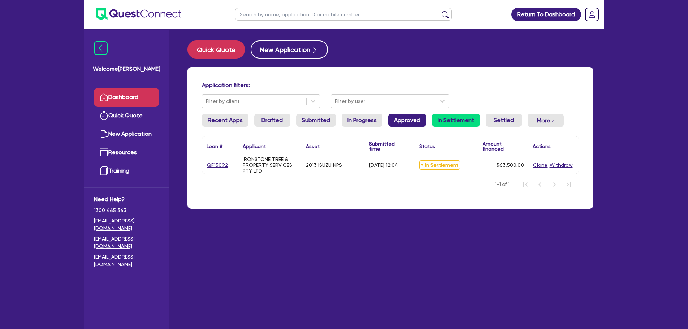
click at [408, 124] on link "Approved" at bounding box center [407, 120] width 38 height 13
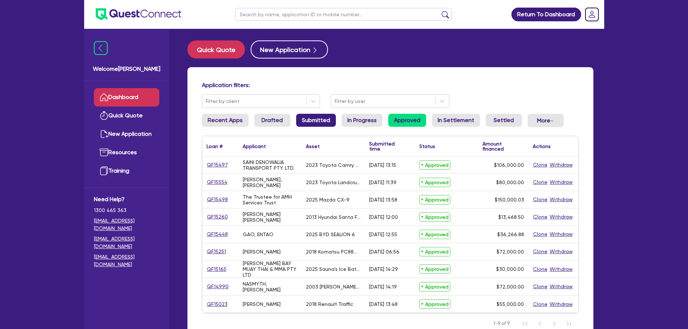
click at [319, 117] on link "Submitted" at bounding box center [316, 120] width 40 height 13
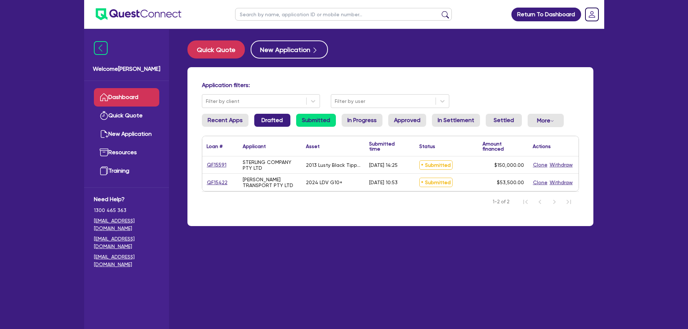
click at [263, 114] on link "Drafted" at bounding box center [272, 120] width 36 height 13
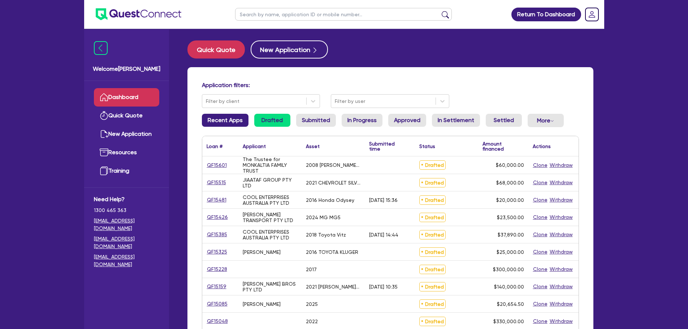
click at [241, 124] on link "Recent Apps" at bounding box center [225, 120] width 47 height 13
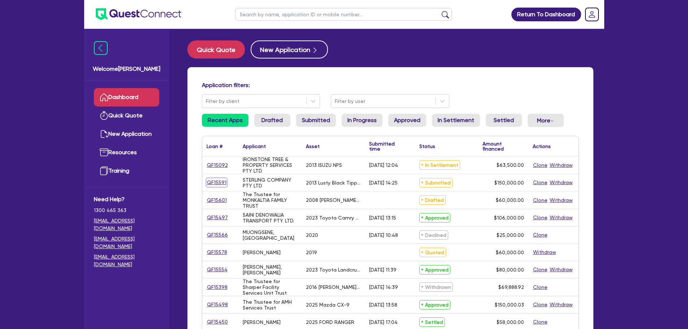
click at [210, 181] on link "QF15591" at bounding box center [216, 182] width 20 height 8
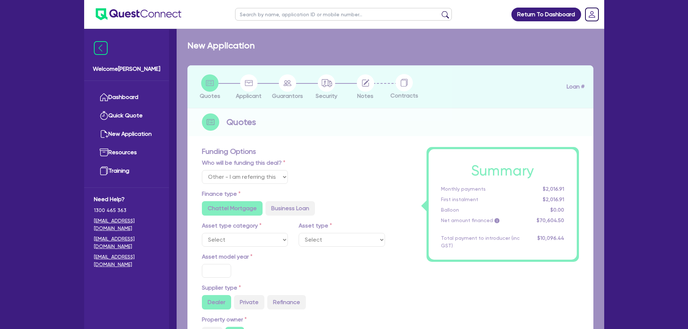
select select "Quest Finance - Own Book"
select select "PRIMARY_ASSETS"
type input "2013"
radio input "false"
radio input "true"
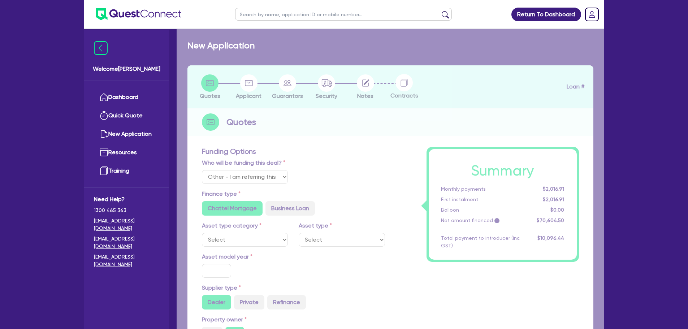
type input "150,000"
type input "5"
type input "7,500"
radio input "true"
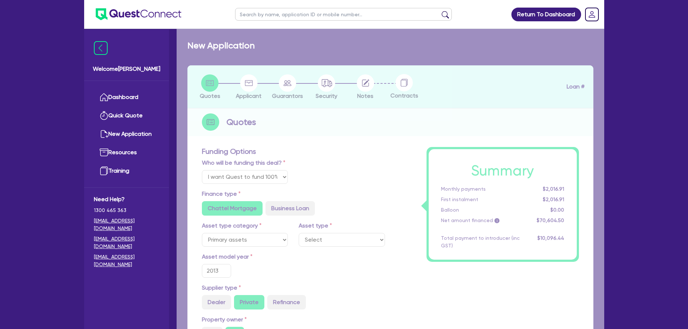
select select "TRAILERS"
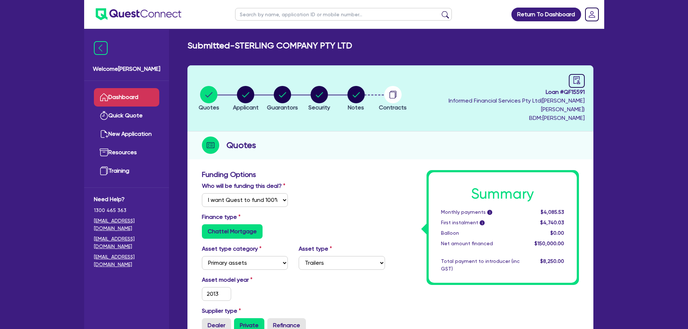
click at [122, 93] on link "Dashboard" at bounding box center [126, 97] width 65 height 18
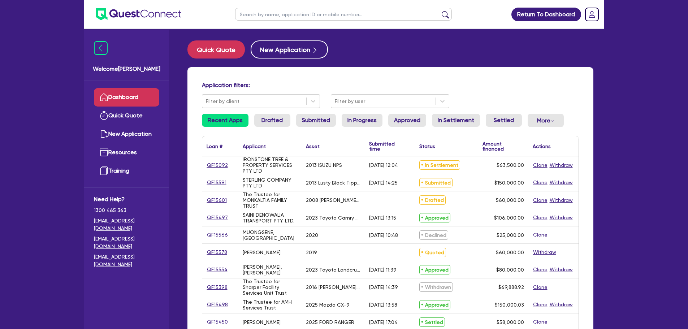
drag, startPoint x: 396, startPoint y: 124, endPoint x: 386, endPoint y: 130, distance: 11.5
click at [396, 124] on link "Approved" at bounding box center [407, 120] width 38 height 13
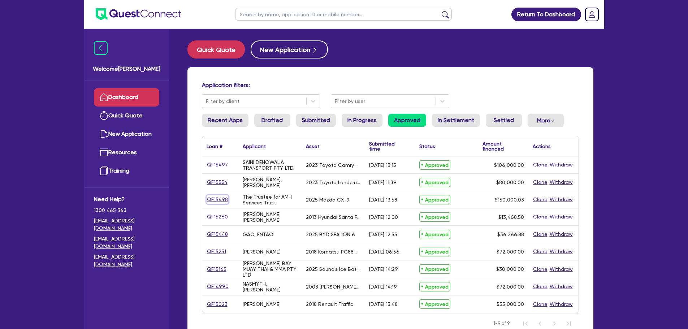
click at [219, 196] on link "QF15498" at bounding box center [217, 199] width 22 height 8
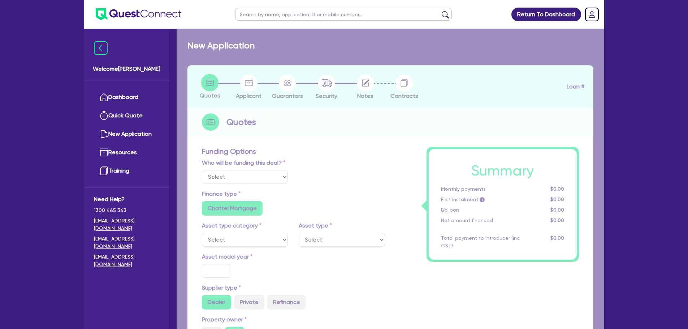
select select "Quest Finance - Own Book"
select select "CARS_AND_LIGHT_TRUCKS"
type input "2025"
radio input "false"
radio input "true"
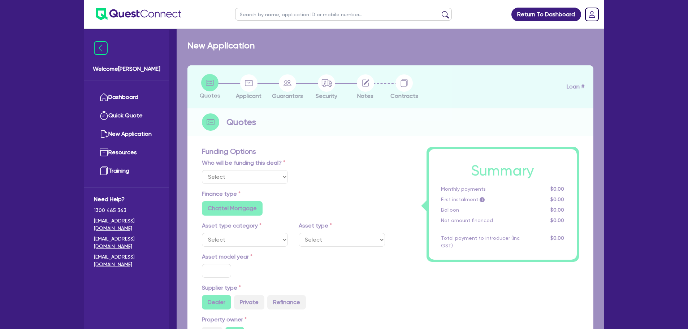
radio input "true"
type input "171,566.15"
type input "21,566.12"
type input "4"
type input "6,000"
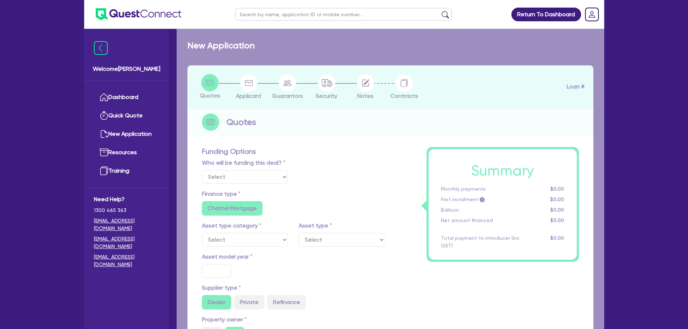
radio input "true"
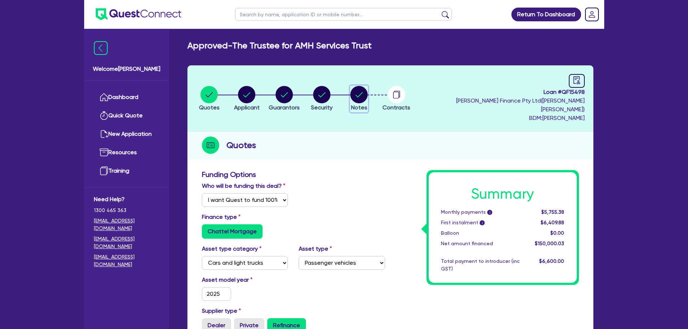
click at [359, 88] on circle "button" at bounding box center [358, 94] width 17 height 17
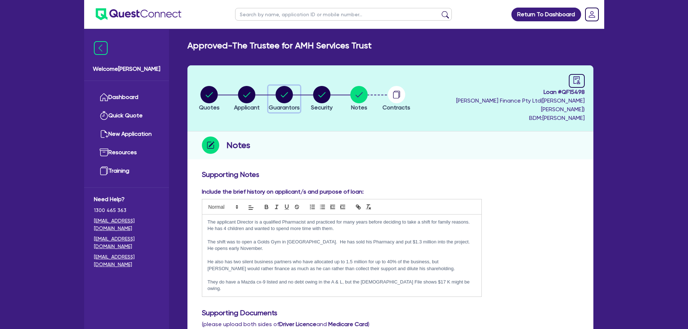
click at [278, 92] on div "button" at bounding box center [284, 94] width 31 height 17
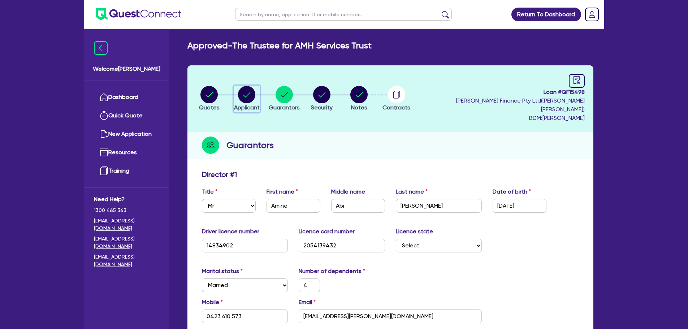
click at [241, 104] on span "Applicant" at bounding box center [247, 107] width 26 height 7
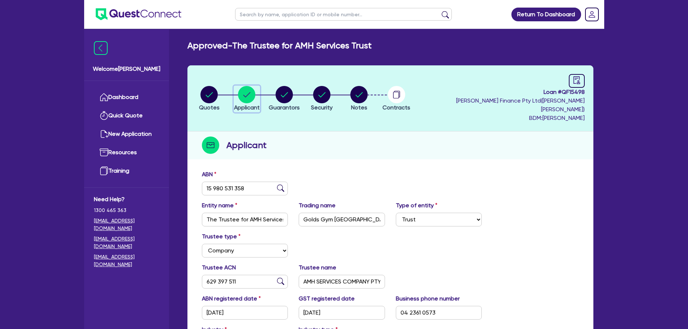
scroll to position [36, 0]
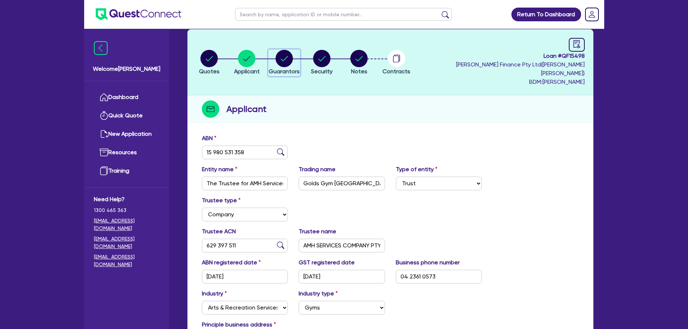
click at [290, 60] on circle "button" at bounding box center [283, 58] width 17 height 17
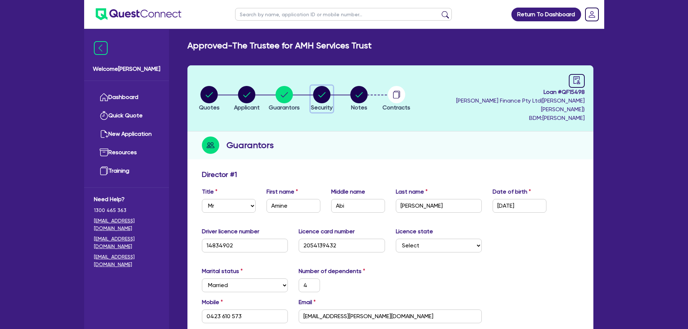
click at [327, 86] on circle "button" at bounding box center [321, 94] width 17 height 17
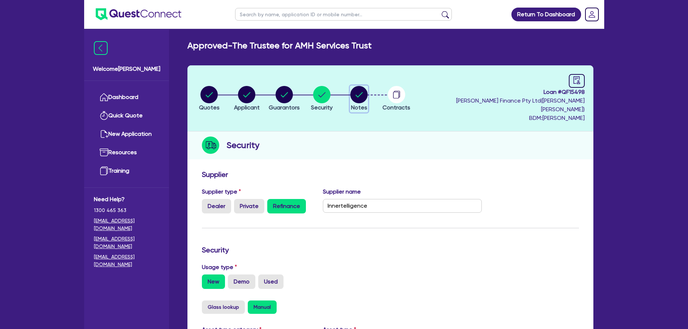
click at [362, 88] on circle "button" at bounding box center [358, 94] width 17 height 17
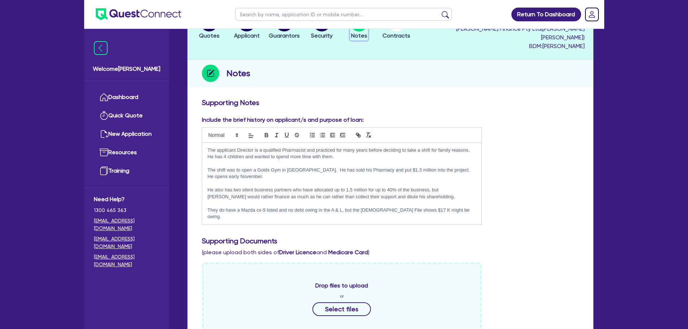
scroll to position [72, 0]
drag, startPoint x: 343, startPoint y: 180, endPoint x: 381, endPoint y: 187, distance: 39.1
click at [381, 187] on p "He also has two silent business partners who have allocated up to 1.5 million f…" at bounding box center [342, 192] width 269 height 13
click at [427, 188] on p "He also has two silent business partners who have allocated up to 1.5 million f…" at bounding box center [342, 192] width 269 height 13
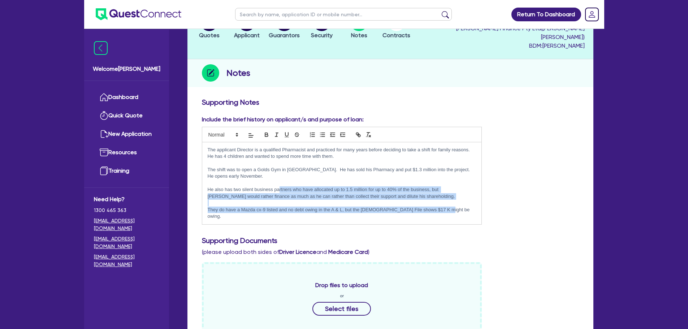
drag, startPoint x: 458, startPoint y: 204, endPoint x: 280, endPoint y: 181, distance: 179.7
click at [280, 181] on div "The applicant Director is a qualified Pharmacist and practiced for many years b…" at bounding box center [341, 183] width 279 height 82
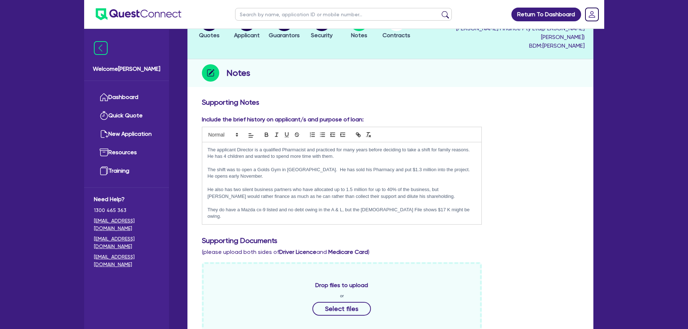
click at [327, 180] on p at bounding box center [342, 183] width 269 height 6
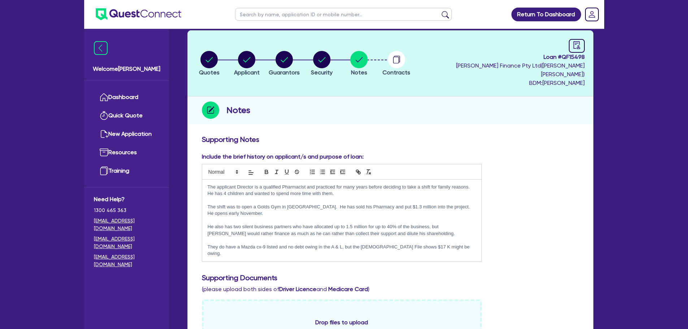
scroll to position [0, 0]
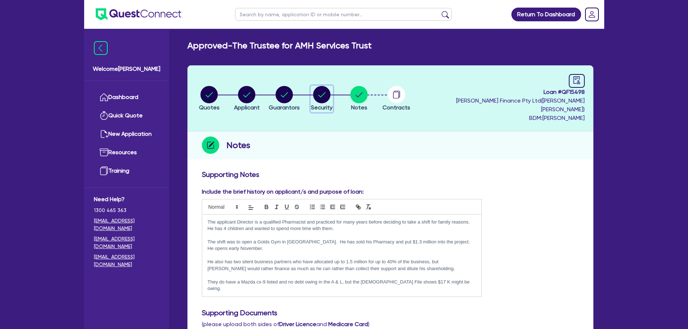
click at [326, 97] on circle "button" at bounding box center [321, 94] width 17 height 17
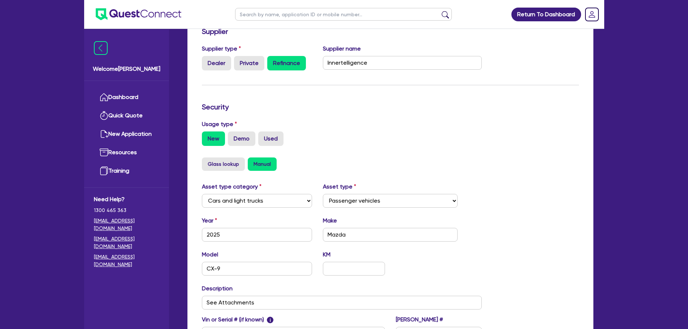
scroll to position [55, 0]
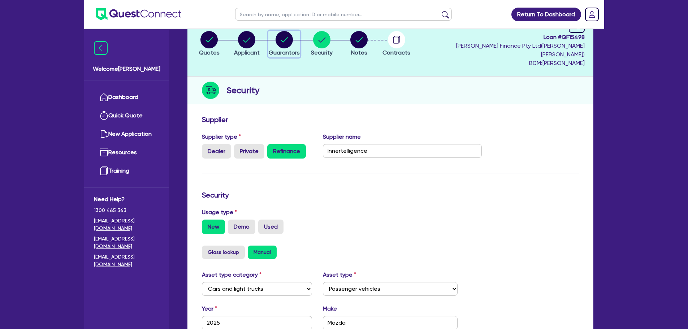
click at [292, 34] on circle "button" at bounding box center [283, 39] width 17 height 17
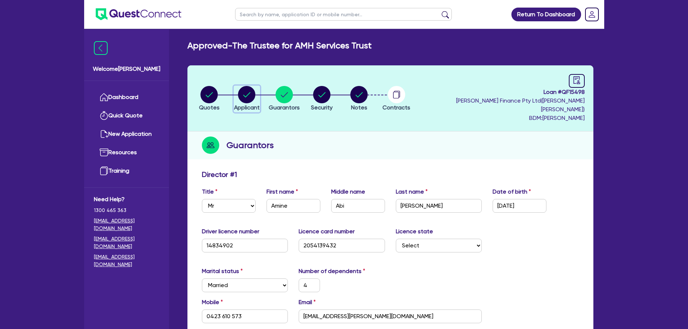
click at [243, 86] on circle "button" at bounding box center [246, 94] width 17 height 17
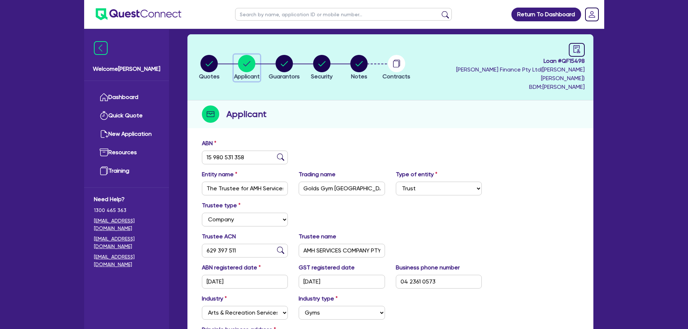
scroll to position [17, 0]
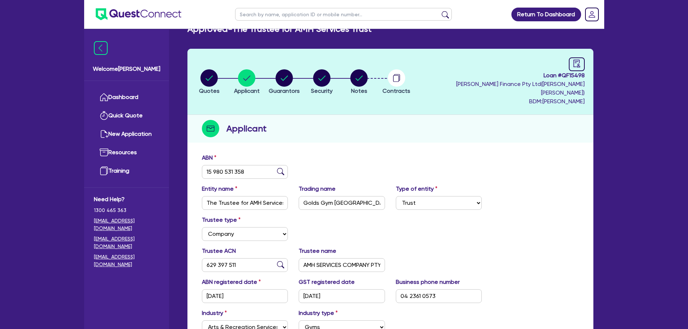
click at [201, 58] on header "Quotes Applicant Guarantors Security Notes Contracts Loan # QF15498 Evans Finan…" at bounding box center [390, 82] width 406 height 66
click at [206, 77] on circle "button" at bounding box center [208, 77] width 17 height 17
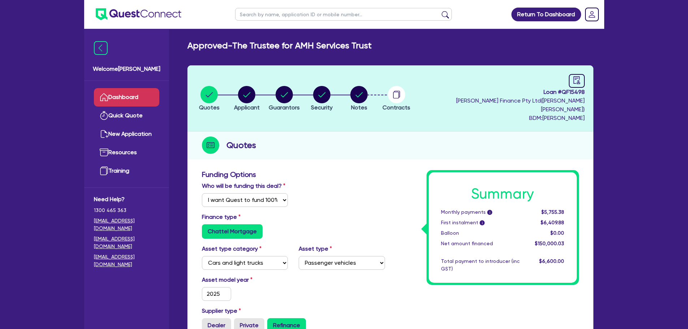
click at [129, 93] on link "Dashboard" at bounding box center [126, 97] width 65 height 18
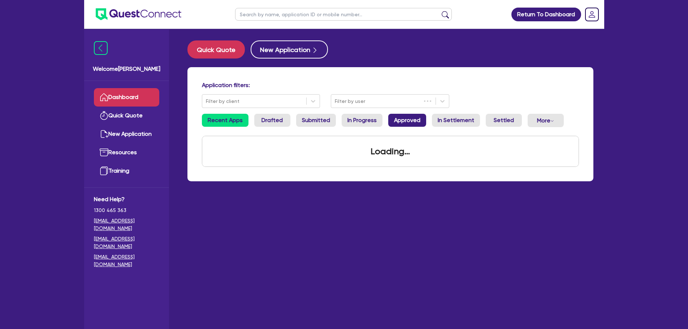
click at [418, 119] on link "Approved" at bounding box center [407, 120] width 38 height 13
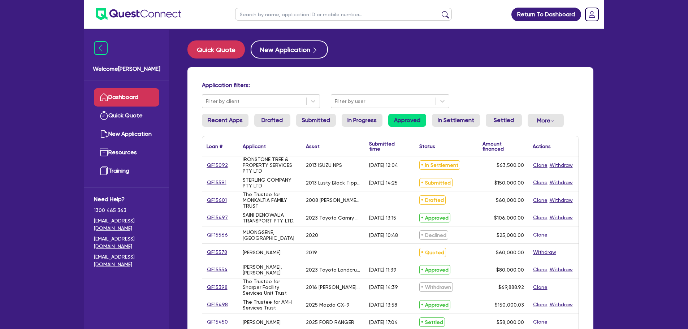
drag, startPoint x: 370, startPoint y: 120, endPoint x: 391, endPoint y: 119, distance: 21.3
click at [369, 119] on link "In Progress" at bounding box center [361, 120] width 41 height 13
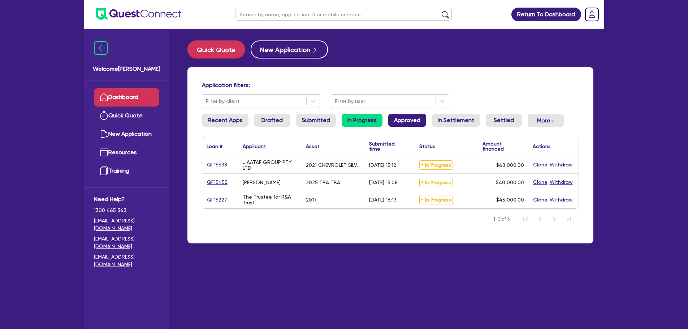
click at [392, 119] on link "Approved" at bounding box center [407, 120] width 38 height 13
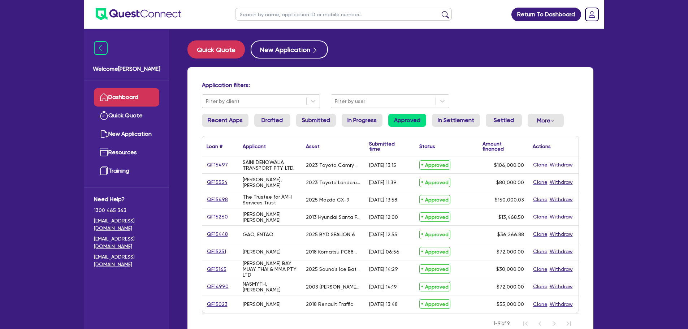
click at [136, 104] on link "Dashboard" at bounding box center [126, 97] width 65 height 18
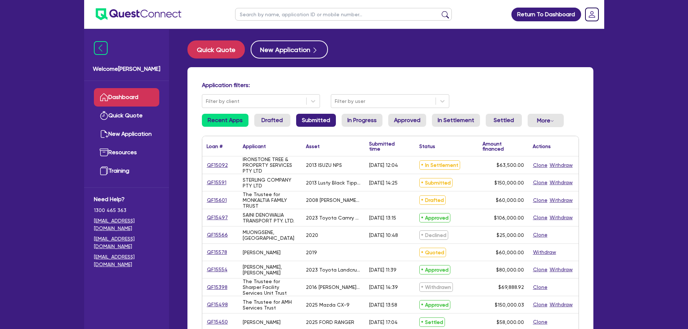
click at [328, 118] on link "Submitted" at bounding box center [316, 120] width 40 height 13
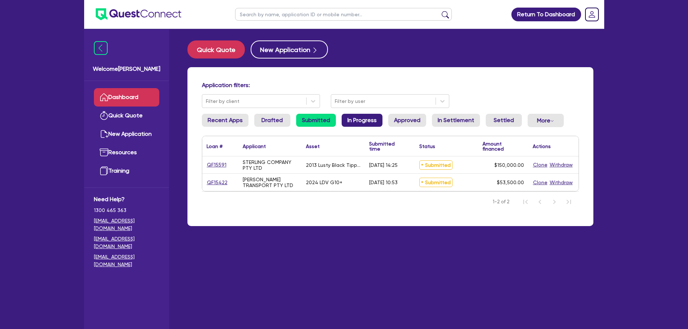
click at [354, 117] on link "In Progress" at bounding box center [361, 120] width 41 height 13
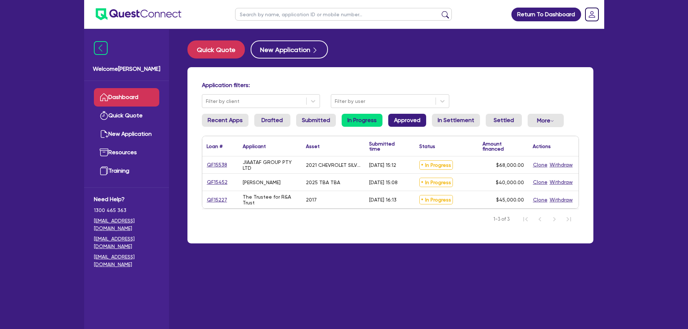
click at [404, 123] on link "Approved" at bounding box center [407, 120] width 38 height 13
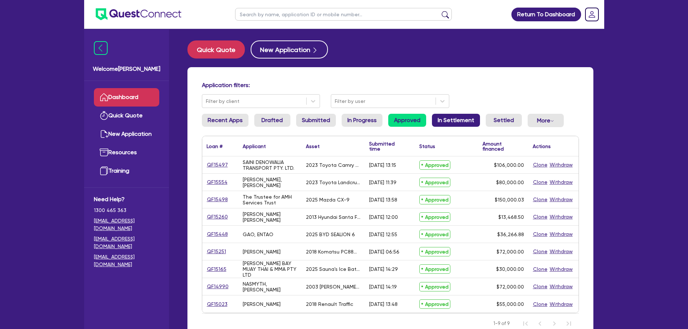
click at [456, 119] on link "In Settlement" at bounding box center [456, 120] width 48 height 13
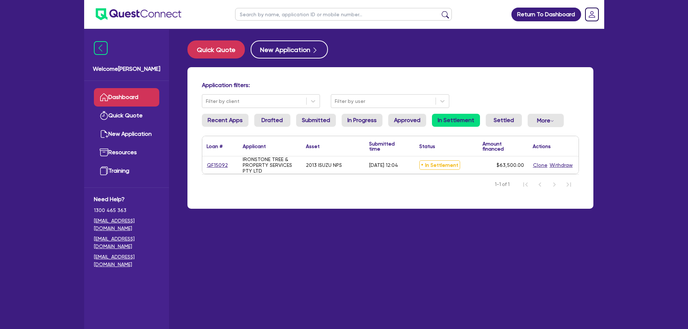
click at [270, 127] on li "Drafted" at bounding box center [272, 123] width 36 height 19
click at [276, 123] on link "Drafted" at bounding box center [272, 120] width 36 height 13
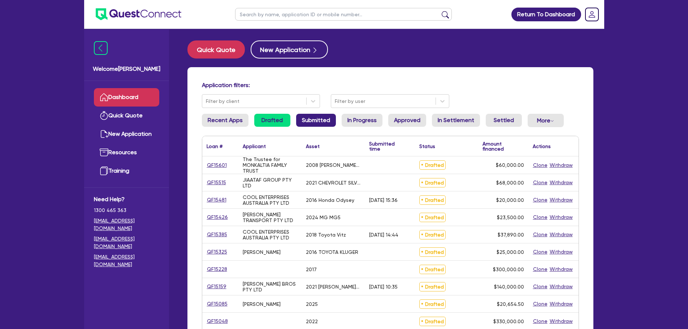
click at [325, 123] on link "Submitted" at bounding box center [316, 120] width 40 height 13
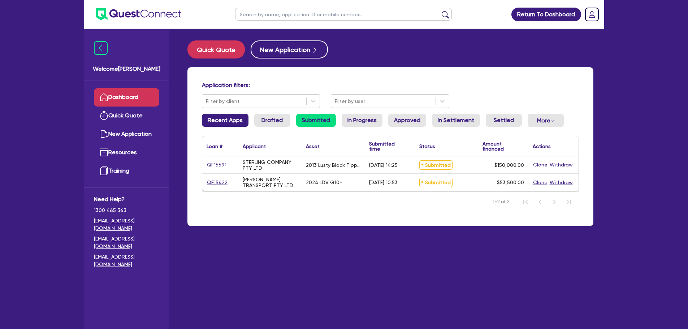
click at [235, 123] on link "Recent Apps" at bounding box center [225, 120] width 47 height 13
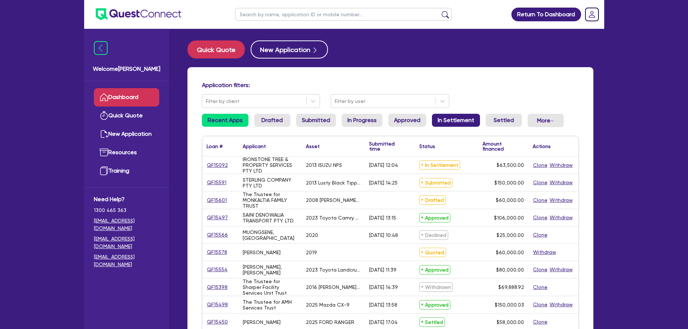
click at [436, 122] on link "In Settlement" at bounding box center [456, 120] width 48 height 13
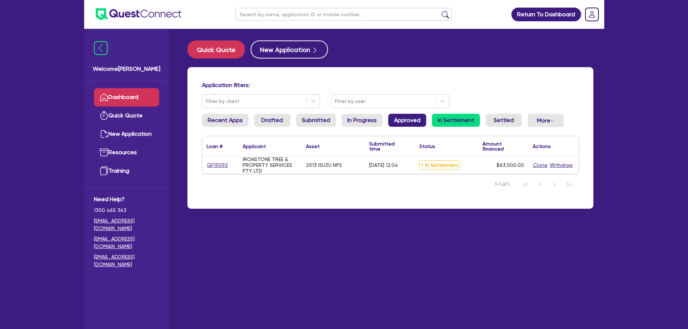
click at [404, 123] on link "Approved" at bounding box center [407, 120] width 38 height 13
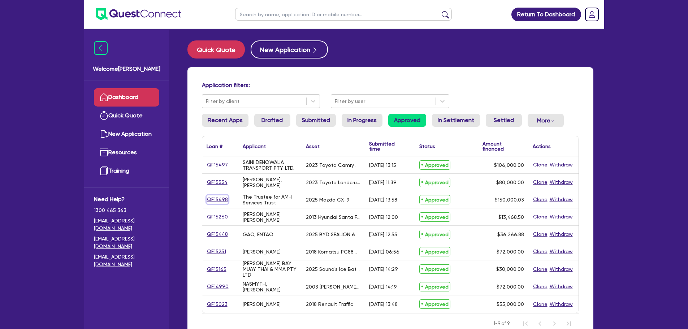
click at [216, 202] on link "QF15498" at bounding box center [217, 199] width 22 height 8
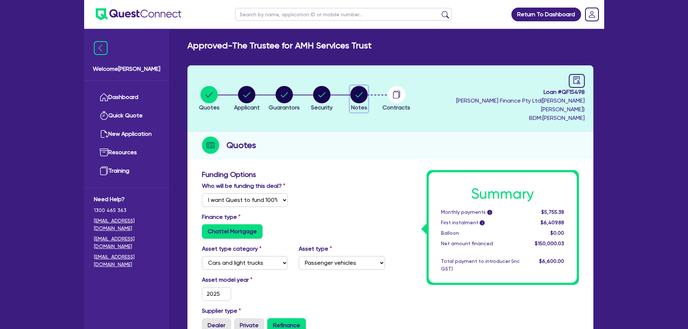
click at [367, 97] on icon "button" at bounding box center [358, 94] width 17 height 17
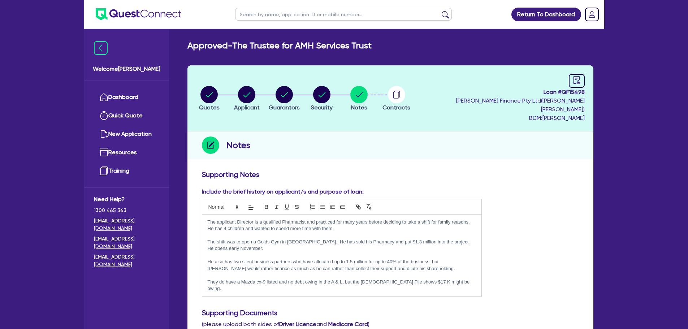
click at [263, 92] on li "Applicant" at bounding box center [247, 98] width 38 height 25
click at [255, 92] on circle "button" at bounding box center [246, 94] width 17 height 17
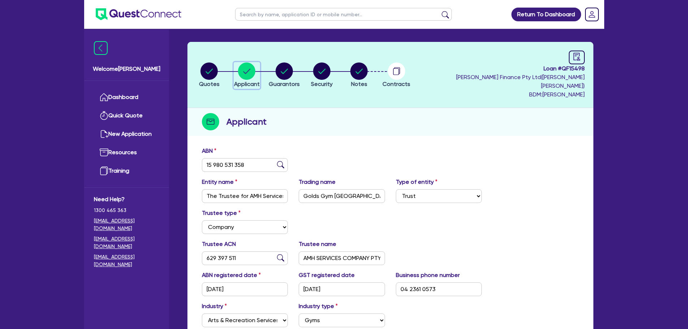
scroll to position [36, 0]
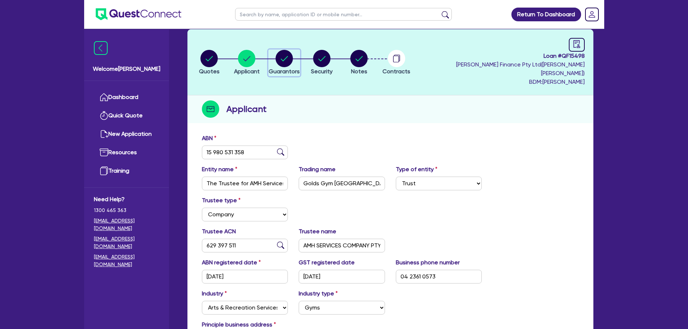
click at [292, 62] on button "Guarantors" at bounding box center [284, 62] width 32 height 27
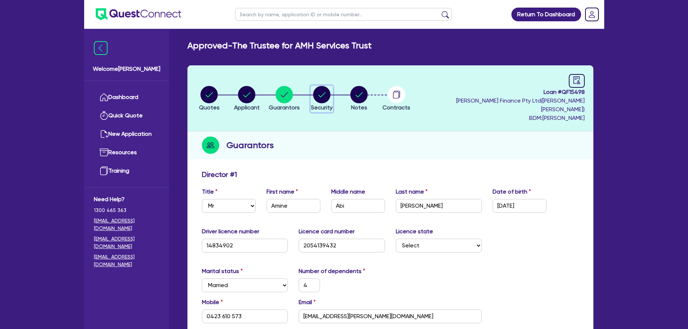
click at [330, 90] on circle "button" at bounding box center [321, 94] width 17 height 17
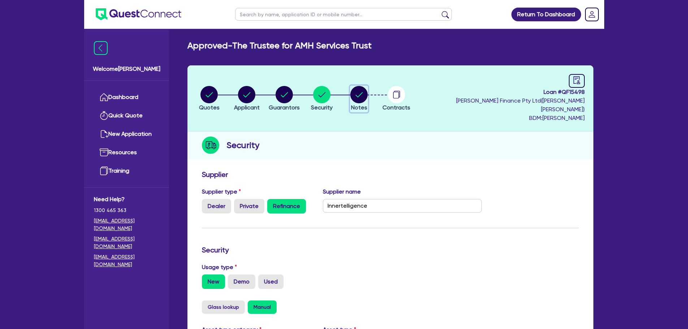
click at [367, 90] on circle "button" at bounding box center [358, 94] width 17 height 17
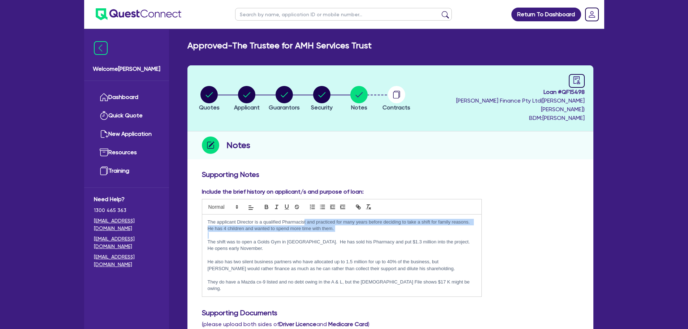
drag, startPoint x: 303, startPoint y: 215, endPoint x: 347, endPoint y: 225, distance: 44.5
click at [347, 225] on div "The applicant Director is a qualified Pharmacist and practiced for many years b…" at bounding box center [341, 255] width 279 height 82
click at [352, 232] on p at bounding box center [342, 235] width 269 height 6
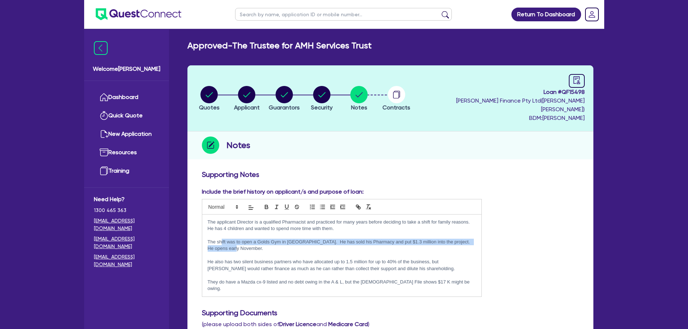
drag, startPoint x: 222, startPoint y: 233, endPoint x: 285, endPoint y: 239, distance: 63.8
click at [285, 239] on p "The shift was to open a Golds Gym in Camden. He has sold his Pharmacy and put $…" at bounding box center [342, 245] width 269 height 13
click at [286, 239] on p "The shift was to open a Golds Gym in Camden. He has sold his Pharmacy and put $…" at bounding box center [342, 245] width 269 height 13
click at [340, 239] on p "The shift was to open a Golds Gym in Camden. He has sold his Pharmacy and put $…" at bounding box center [342, 245] width 269 height 13
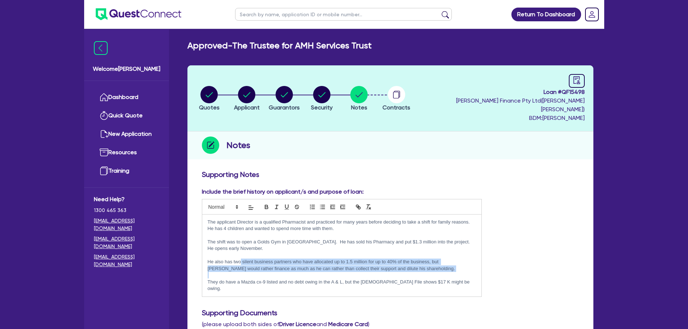
drag, startPoint x: 241, startPoint y: 253, endPoint x: 400, endPoint y: 265, distance: 159.0
click at [400, 265] on div "The applicant Director is a qualified Pharmacist and practiced for many years b…" at bounding box center [341, 255] width 279 height 82
click at [380, 272] on p at bounding box center [342, 275] width 269 height 6
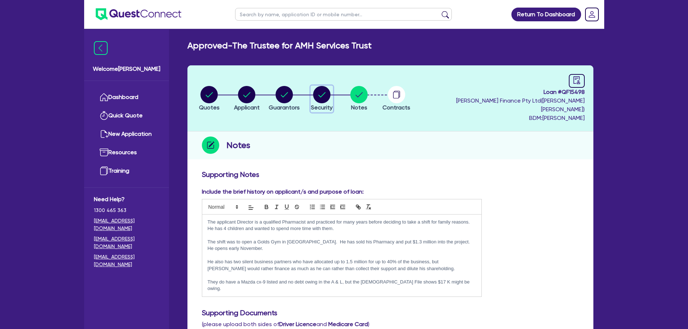
click at [325, 93] on circle "button" at bounding box center [321, 94] width 17 height 17
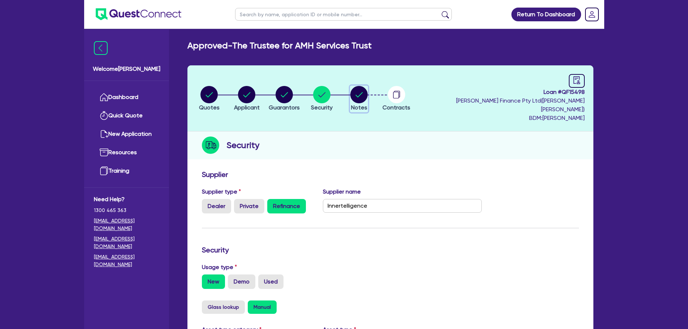
click at [367, 92] on circle "button" at bounding box center [358, 94] width 17 height 17
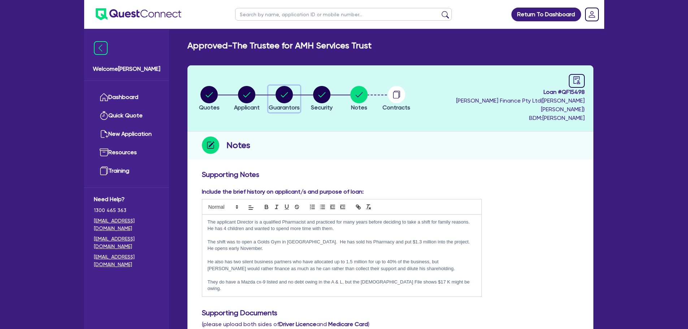
click at [293, 93] on circle "button" at bounding box center [283, 94] width 17 height 17
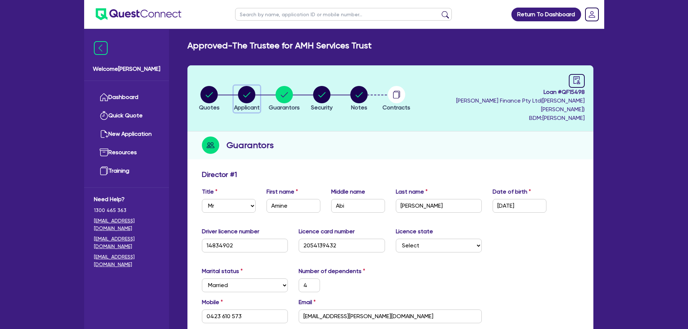
click at [246, 88] on circle "button" at bounding box center [246, 94] width 17 height 17
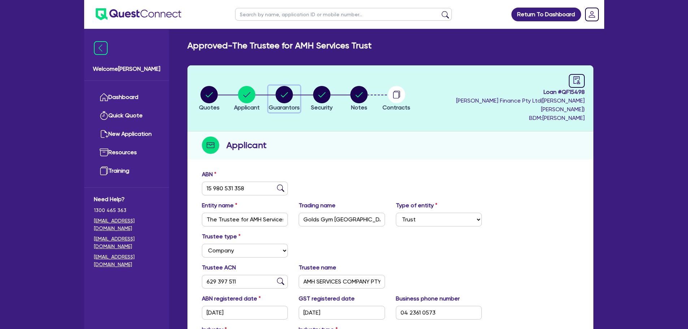
click at [289, 93] on circle "button" at bounding box center [283, 94] width 17 height 17
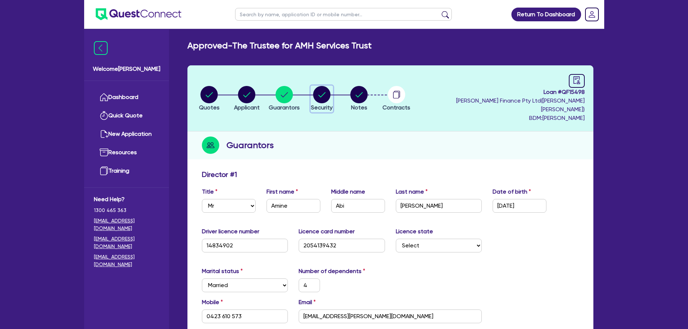
click at [328, 95] on circle "button" at bounding box center [321, 94] width 17 height 17
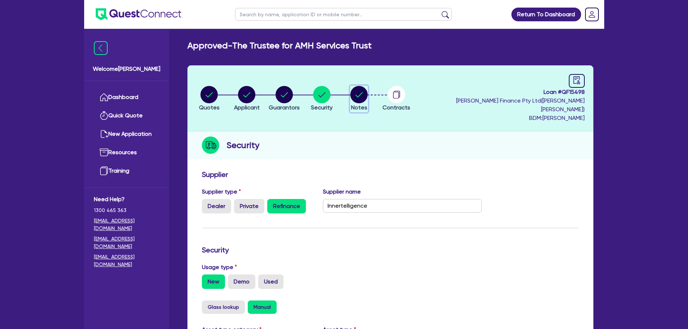
click at [360, 91] on circle "button" at bounding box center [358, 94] width 17 height 17
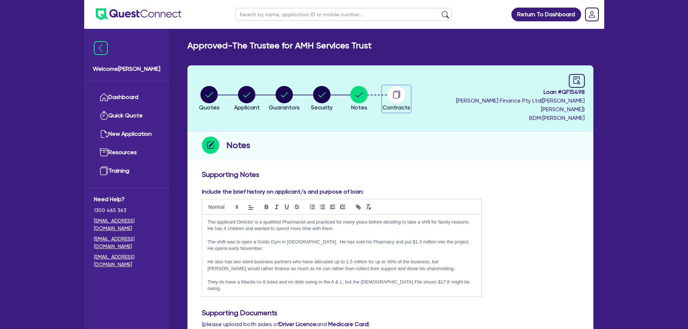
click at [405, 97] on circle "button" at bounding box center [396, 94] width 17 height 17
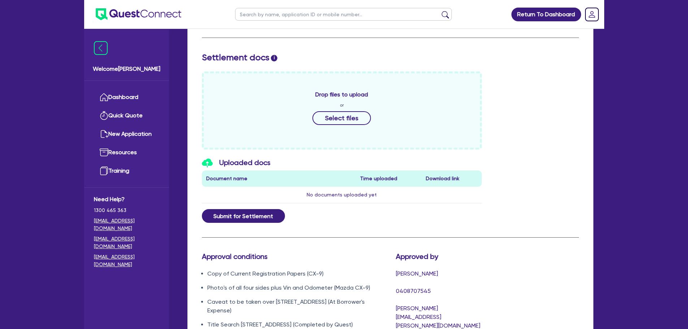
scroll to position [361, 0]
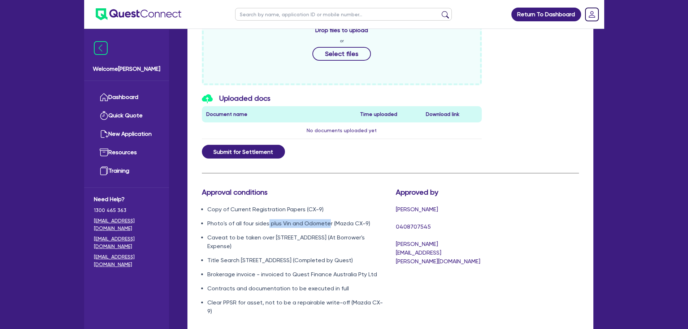
drag, startPoint x: 316, startPoint y: 214, endPoint x: 266, endPoint y: 211, distance: 49.9
click at [266, 219] on li "Photo's of all four sides plus Vin and Odometer (Mazda CX-9)" at bounding box center [296, 223] width 178 height 9
click at [288, 233] on li "Caveat to be taken over 167 Marco Avenue, Panania NSW 2213 (At Borrower's Expen…" at bounding box center [296, 241] width 178 height 17
drag, startPoint x: 256, startPoint y: 256, endPoint x: 218, endPoint y: 231, distance: 44.8
click at [210, 234] on ul "Copy of Current Registration Papers (CX-9) Photo's of all four sides plus Vin a…" at bounding box center [293, 260] width 183 height 110
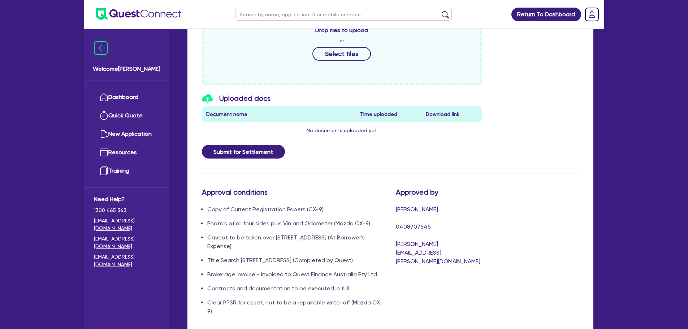
click at [289, 233] on li "Caveat to be taken over 167 Marco Avenue, Panania NSW 2213 (At Borrower's Expen…" at bounding box center [296, 241] width 178 height 17
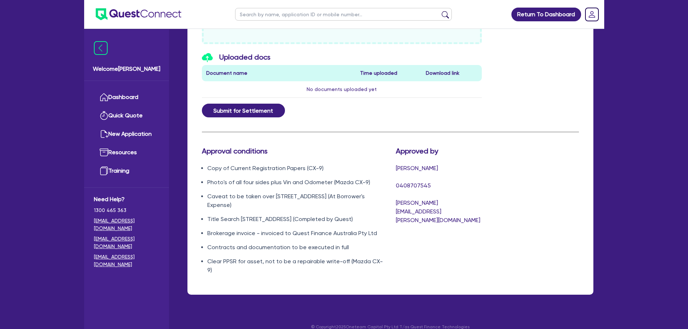
scroll to position [403, 0]
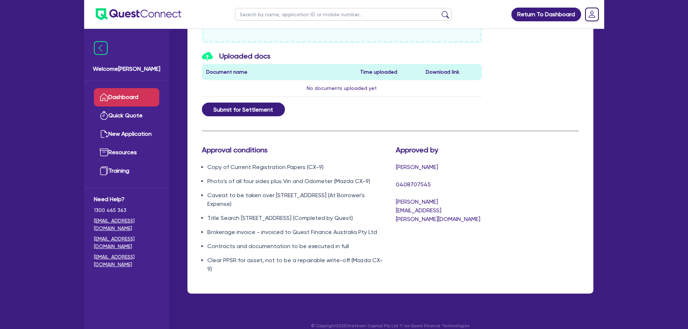
drag, startPoint x: 150, startPoint y: 86, endPoint x: 147, endPoint y: 93, distance: 7.3
click at [150, 86] on ul "Dashboard Quick Quote New Application Ref Company Ref Salesperson Resources Tra…" at bounding box center [126, 134] width 85 height 106
click at [147, 94] on link "Dashboard" at bounding box center [126, 97] width 65 height 18
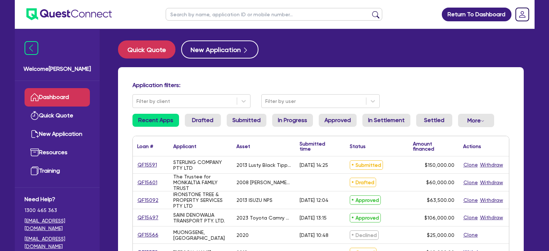
scroll to position [72, 0]
